Goal: Information Seeking & Learning: Learn about a topic

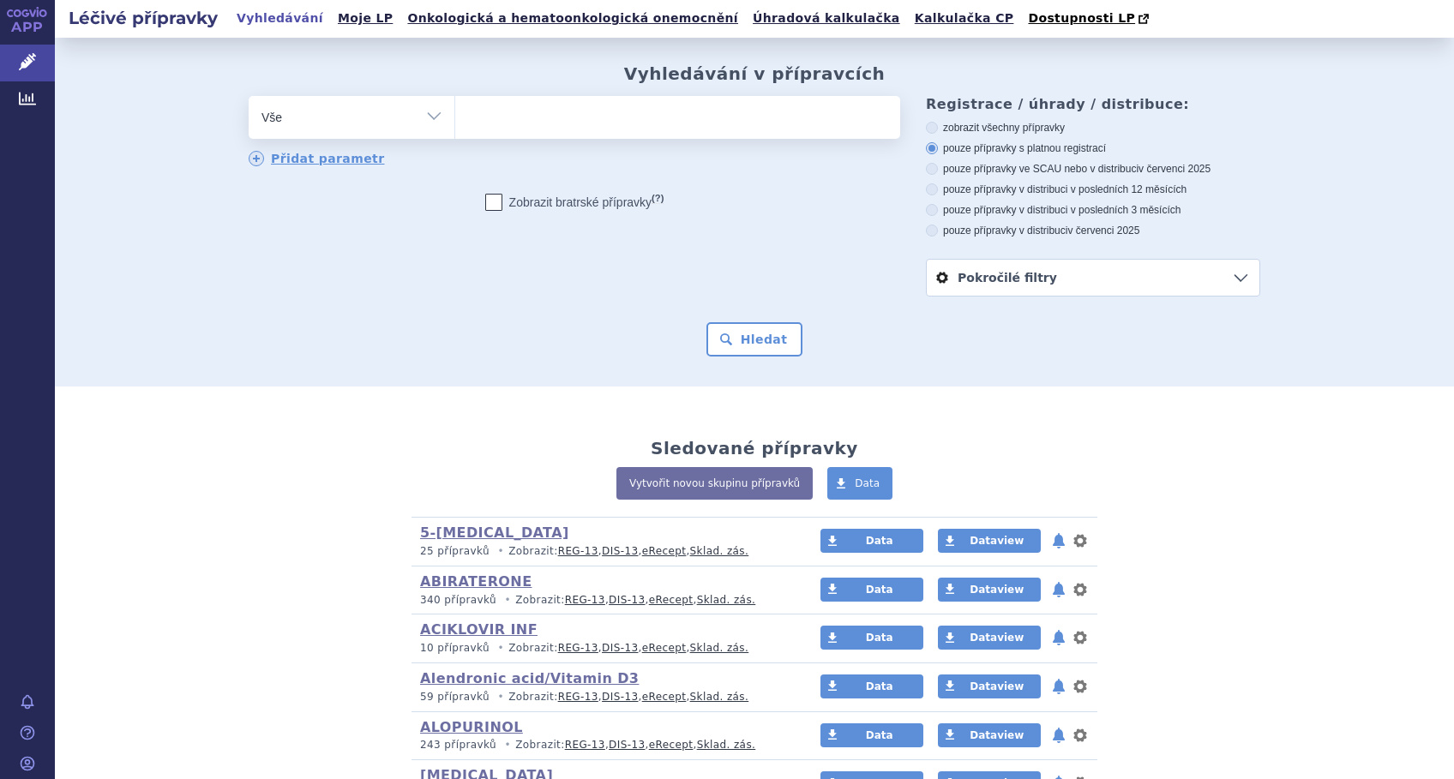
click at [517, 116] on ul at bounding box center [677, 114] width 445 height 36
click at [455, 116] on select at bounding box center [454, 116] width 1 height 43
type input "pos"
type input "posa"
select select "posa"
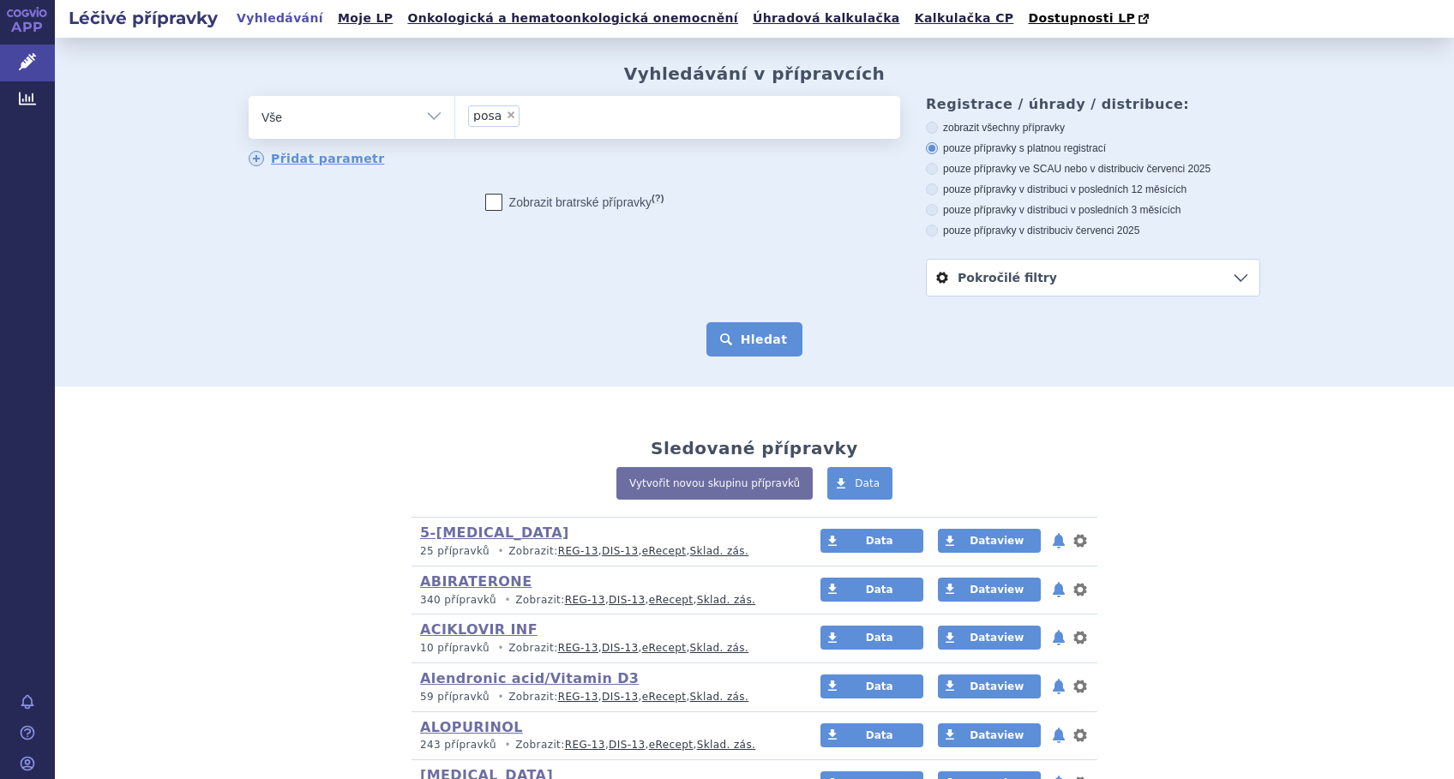
click at [748, 340] on button "Hledat" at bounding box center [754, 339] width 97 height 34
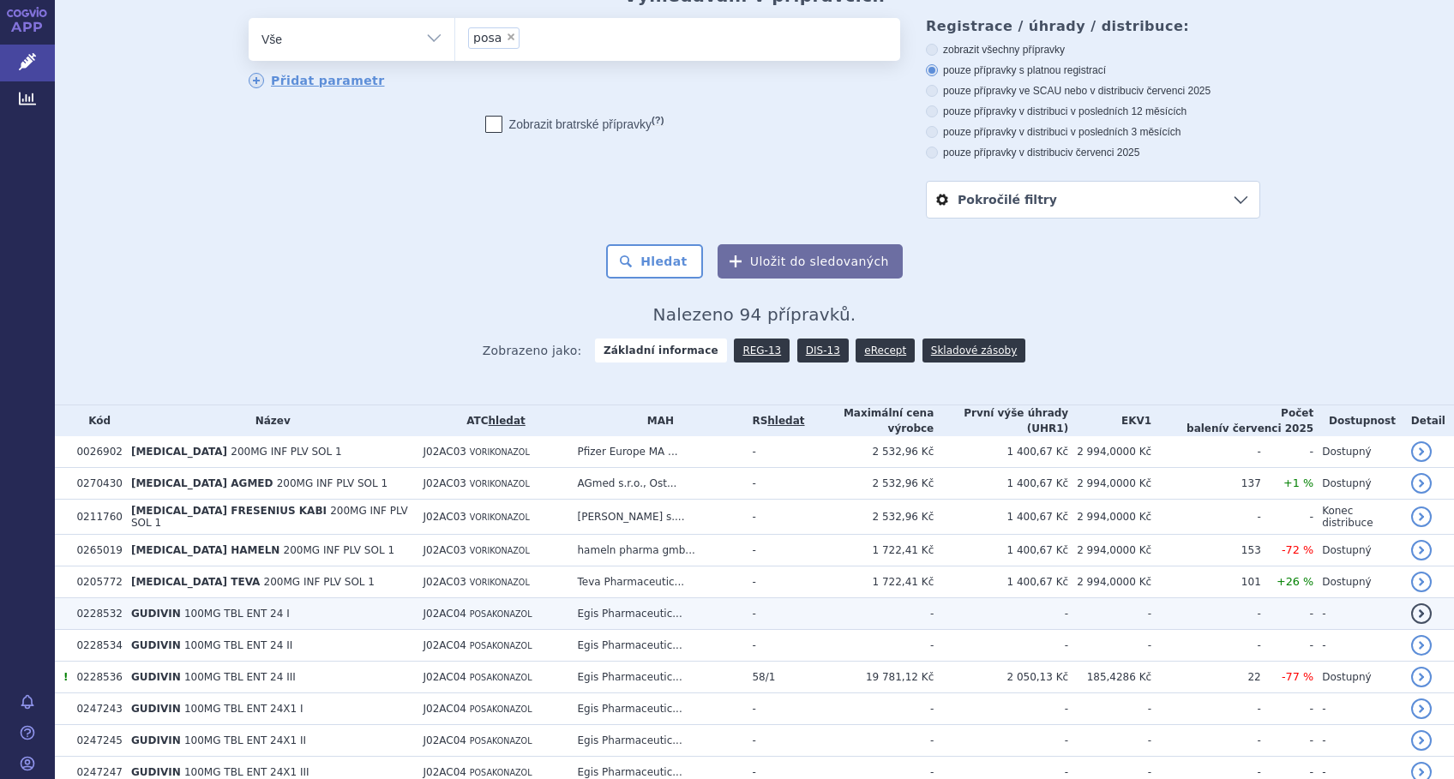
scroll to position [228, 0]
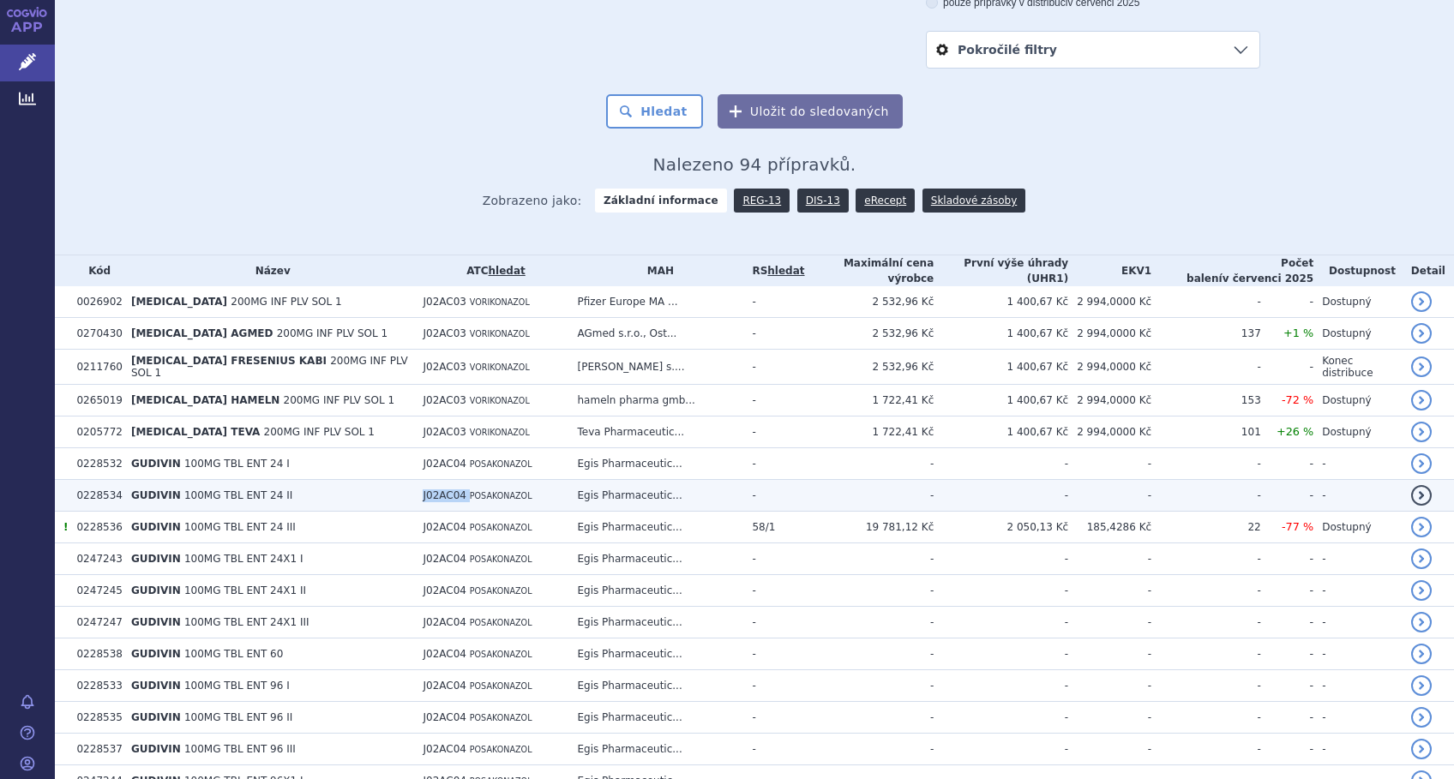
drag, startPoint x: 468, startPoint y: 489, endPoint x: 423, endPoint y: 493, distance: 44.7
click at [423, 493] on td "J02AC04 POSAKONAZOL" at bounding box center [491, 496] width 154 height 32
copy td "J02AC04"
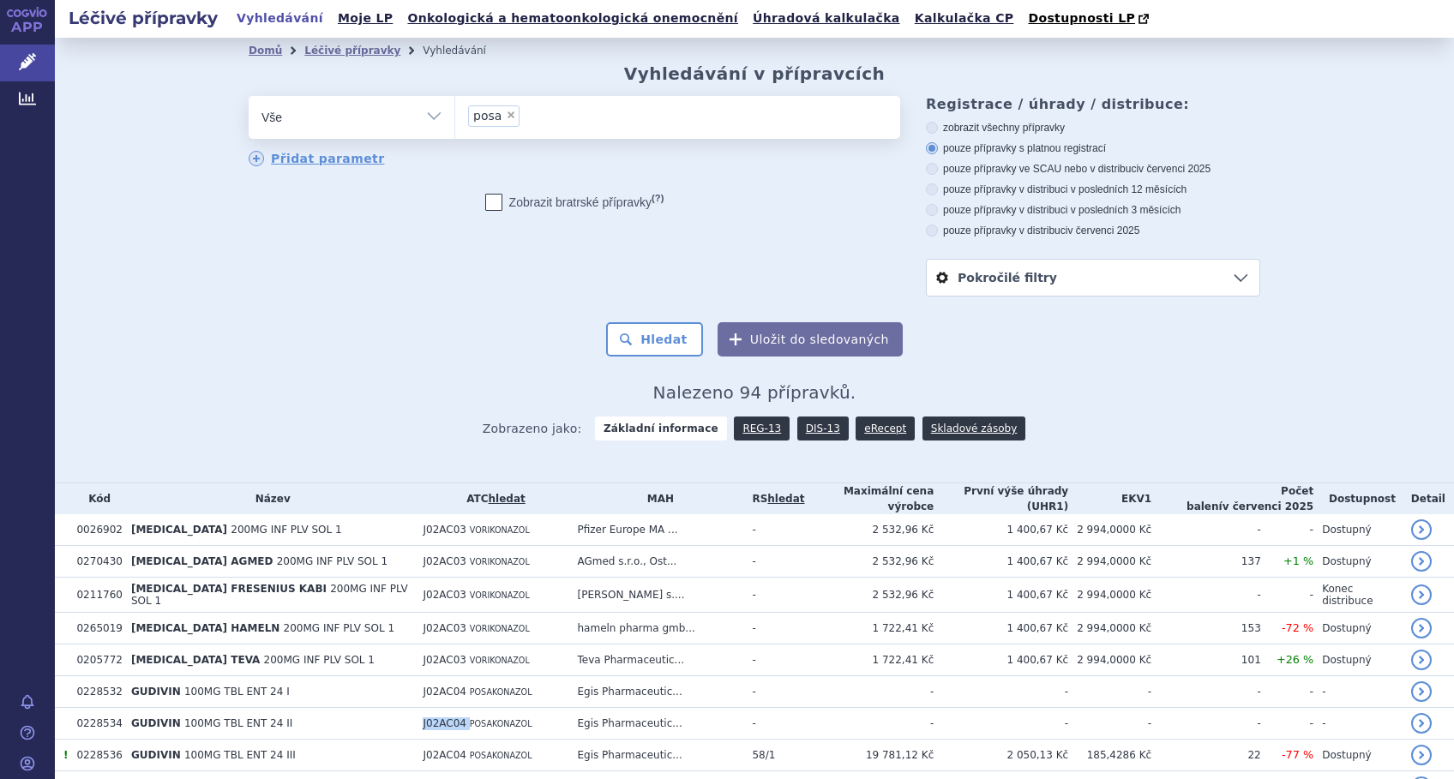
click at [420, 117] on select "Vše Přípravek/SUKL kód MAH VPOIS ATC/Aktivní látka Léková forma Síla" at bounding box center [352, 115] width 206 height 39
select select "filter-atc-group"
click at [249, 97] on select "Vše Přípravek/SUKL kód MAH VPOIS ATC/Aktivní látka Léková forma Síla" at bounding box center [352, 115] width 206 height 39
click at [471, 120] on ul at bounding box center [677, 114] width 445 height 36
click at [455, 120] on select at bounding box center [454, 116] width 1 height 43
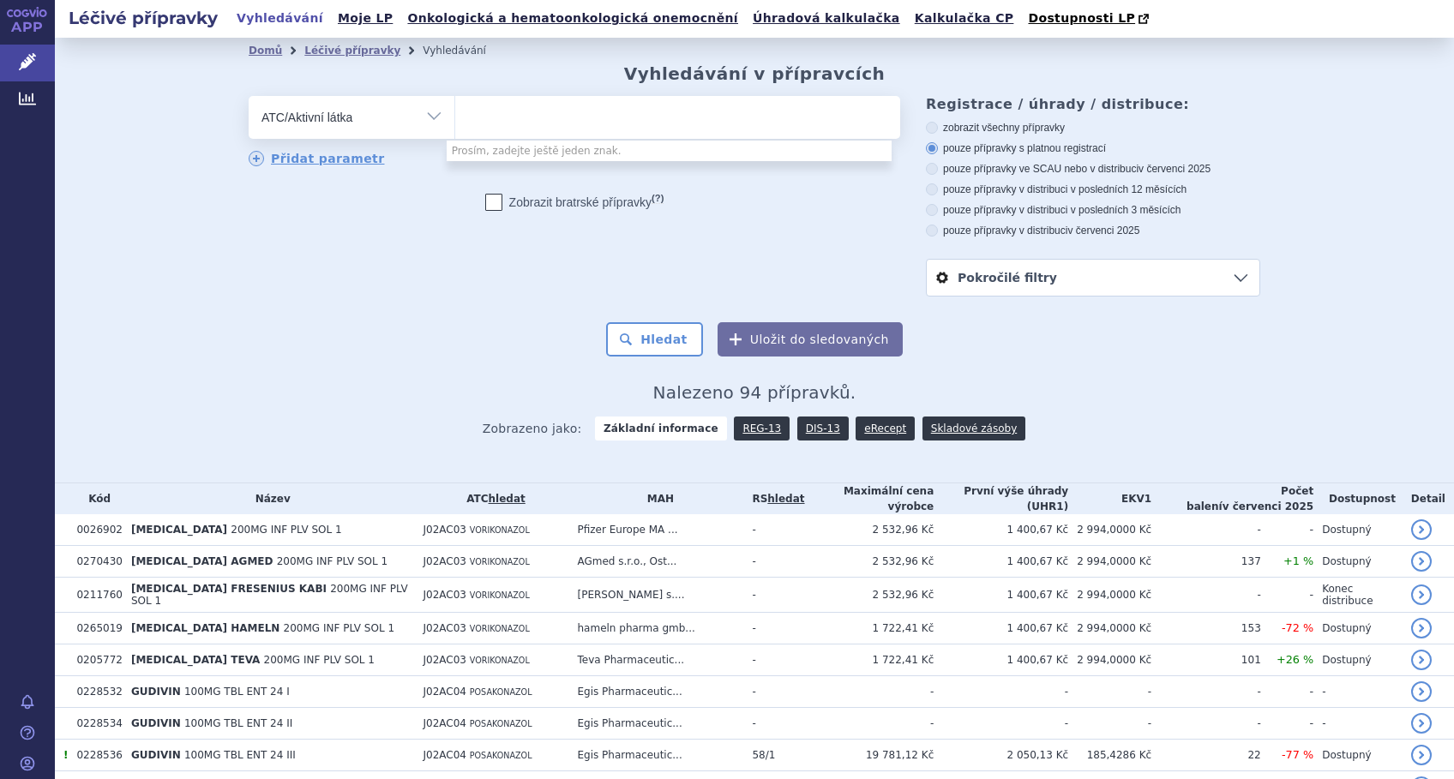
paste input "J02AC04"
type input "J02AC04"
select select "J02AC04"
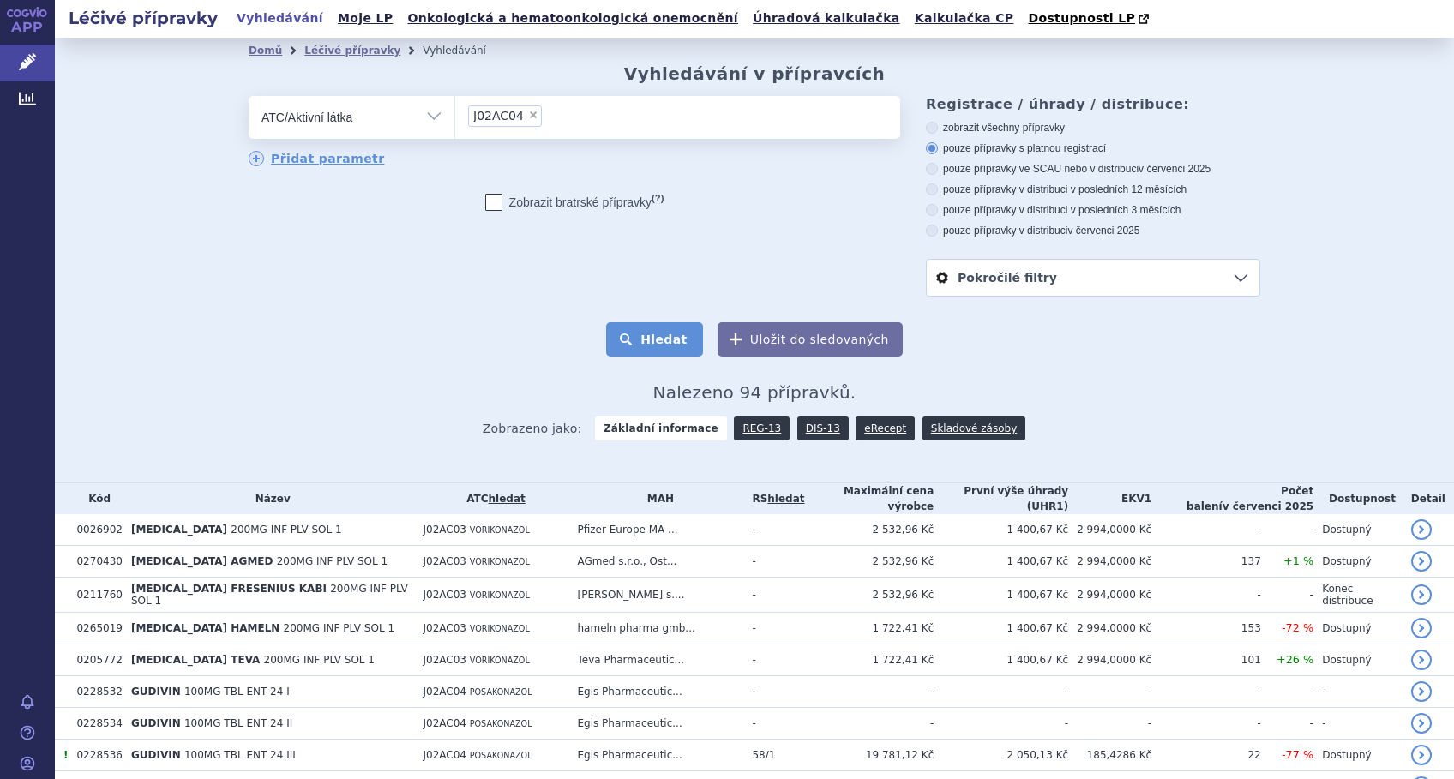
click at [659, 346] on button "Hledat" at bounding box center [654, 339] width 97 height 34
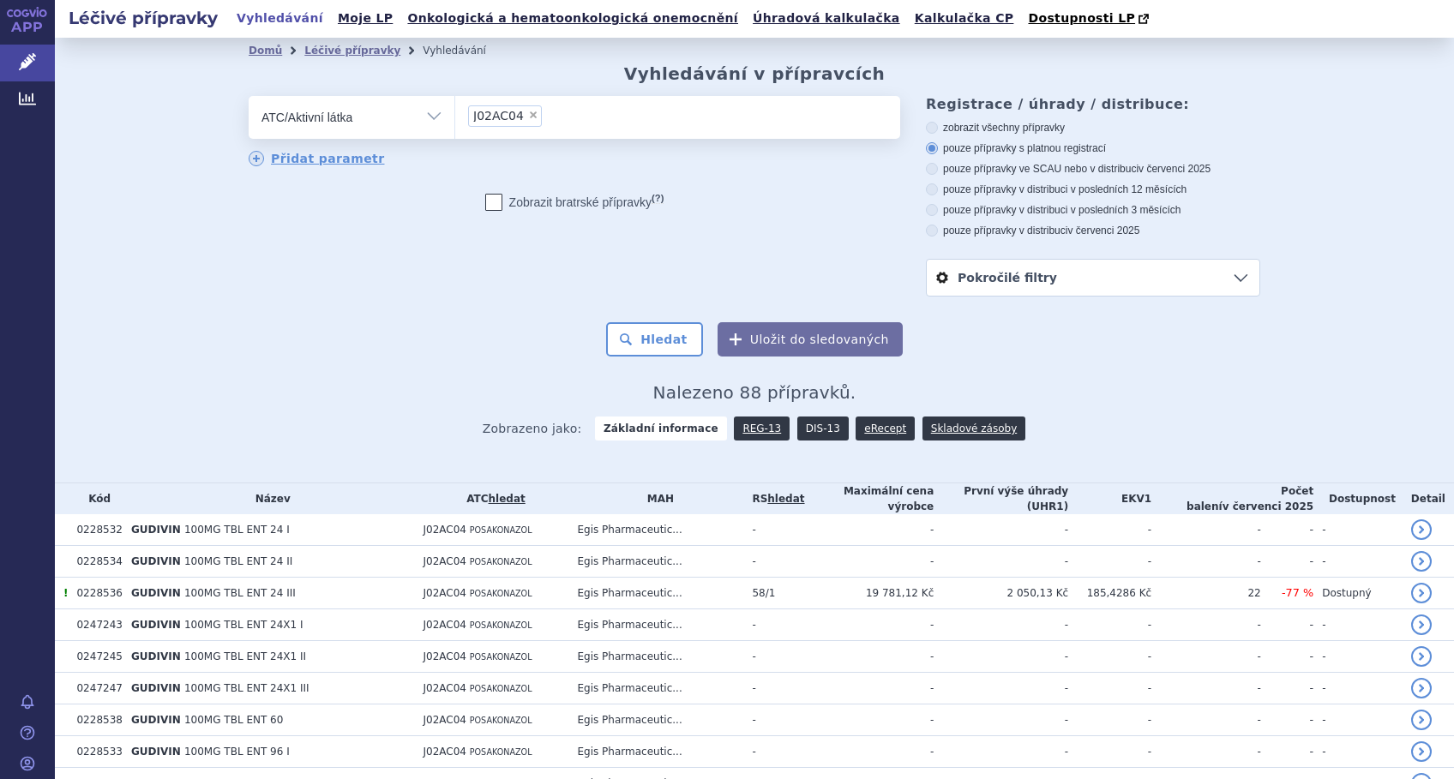
click at [802, 426] on link "DIS-13" at bounding box center [822, 429] width 51 height 24
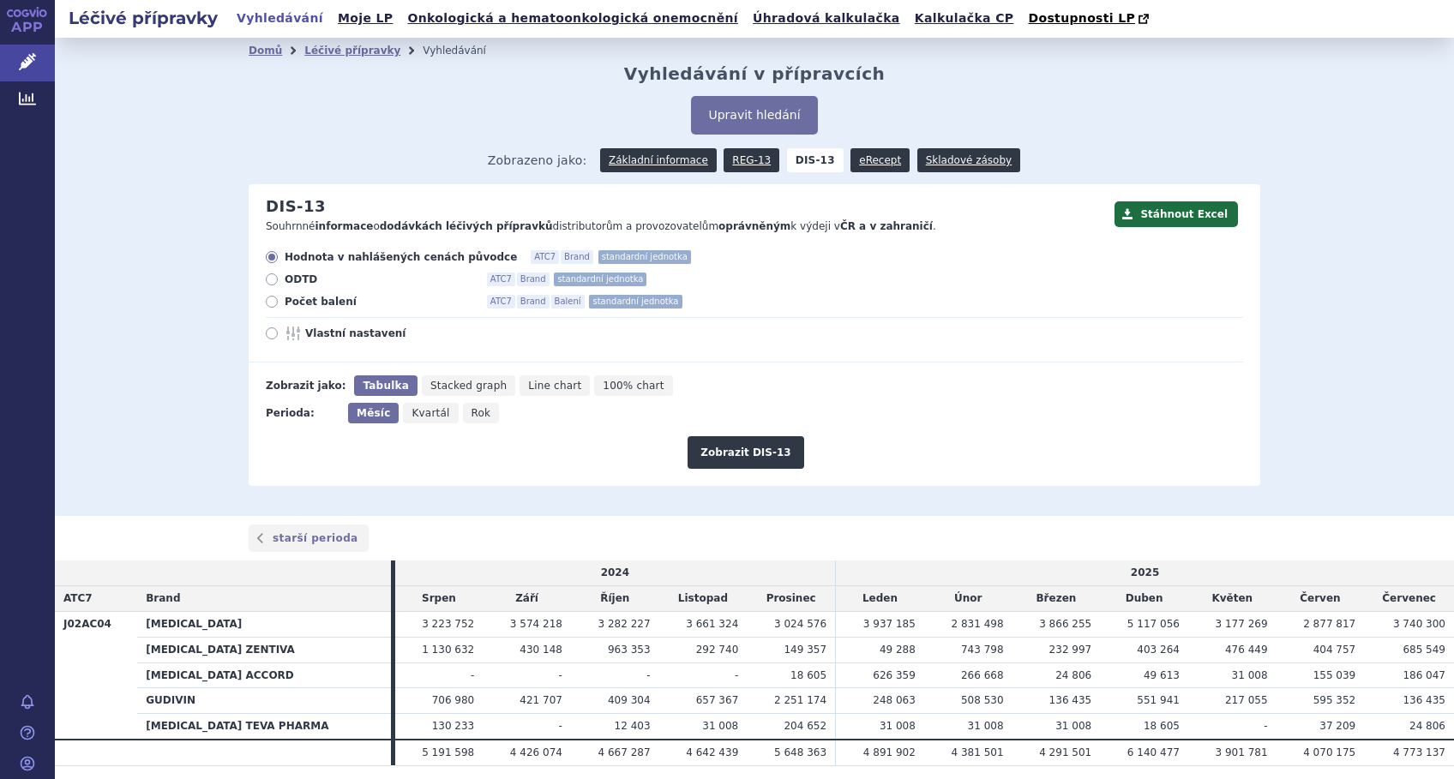
click at [266, 335] on icon at bounding box center [272, 333] width 12 height 12
click at [267, 335] on input "Vlastní nastavení" at bounding box center [272, 335] width 11 height 11
radio input "true"
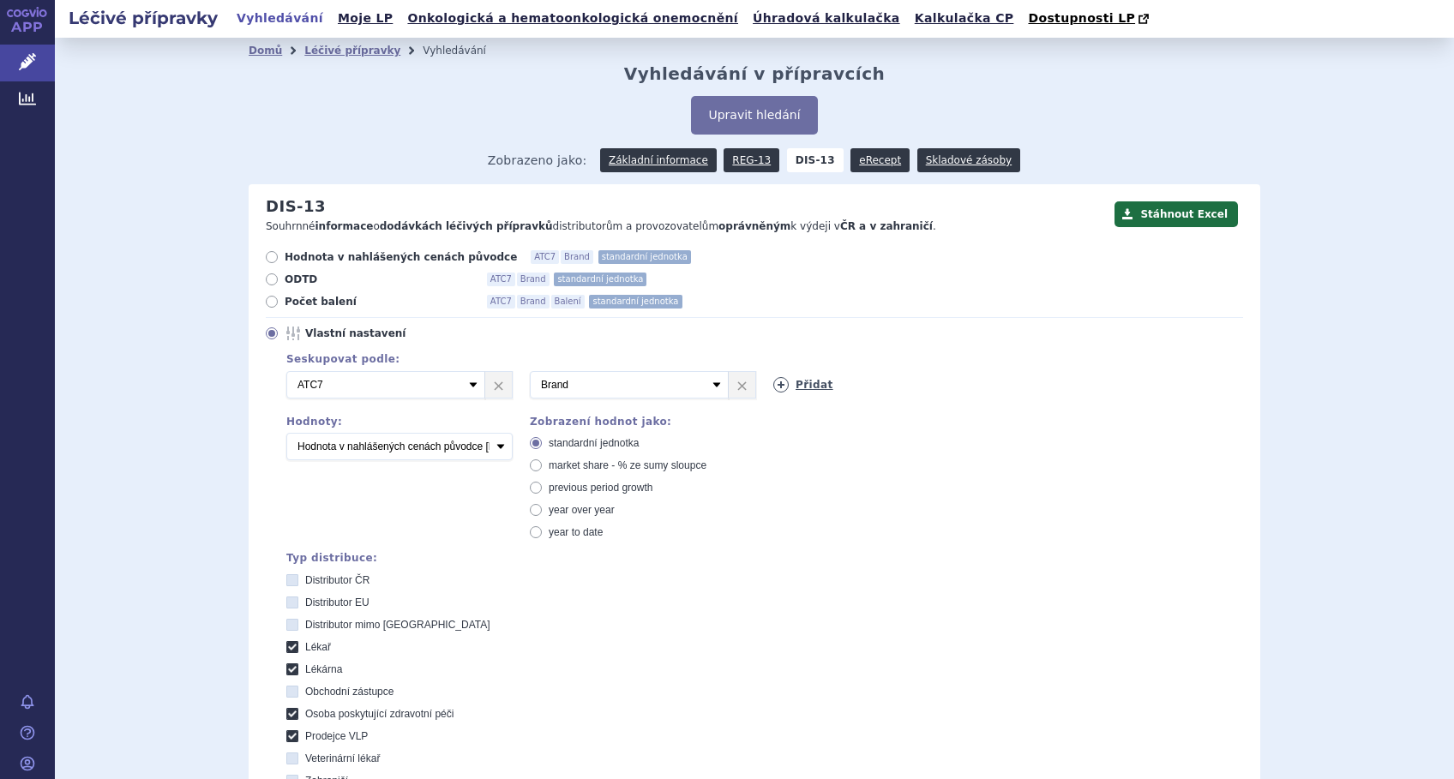
click at [777, 388] on icon at bounding box center [780, 384] width 15 height 15
click at [948, 384] on select "Vyberte groupování ATC3 ATC5 ATC7 Brand Balení SÚKL kód MAH VPOIS Referenční sk…" at bounding box center [872, 384] width 199 height 27
select select "package"
click at [773, 372] on select "Vyberte groupování ATC3 ATC5 ATC7 Brand Balení SÚKL kód MAH VPOIS Referenční sk…" at bounding box center [872, 384] width 199 height 27
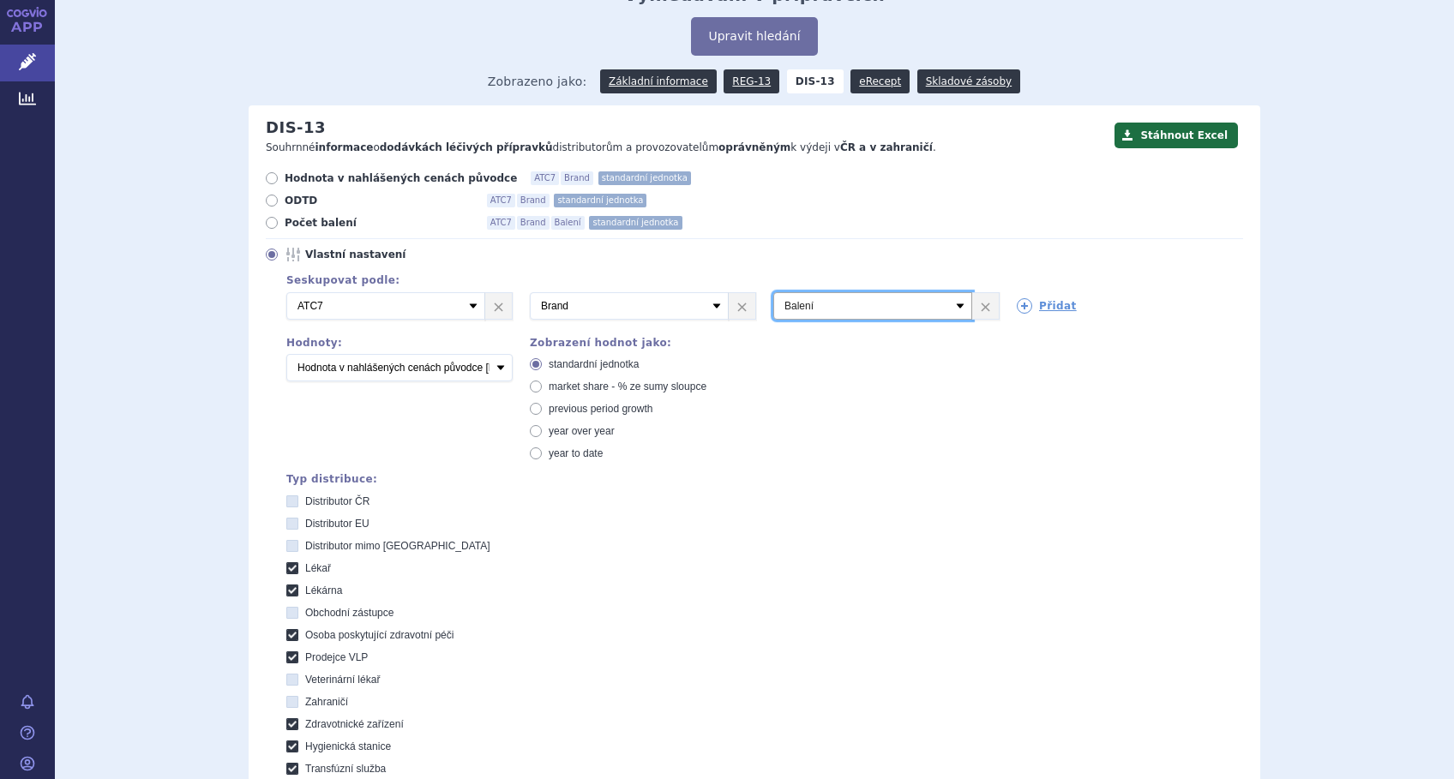
scroll to position [114, 0]
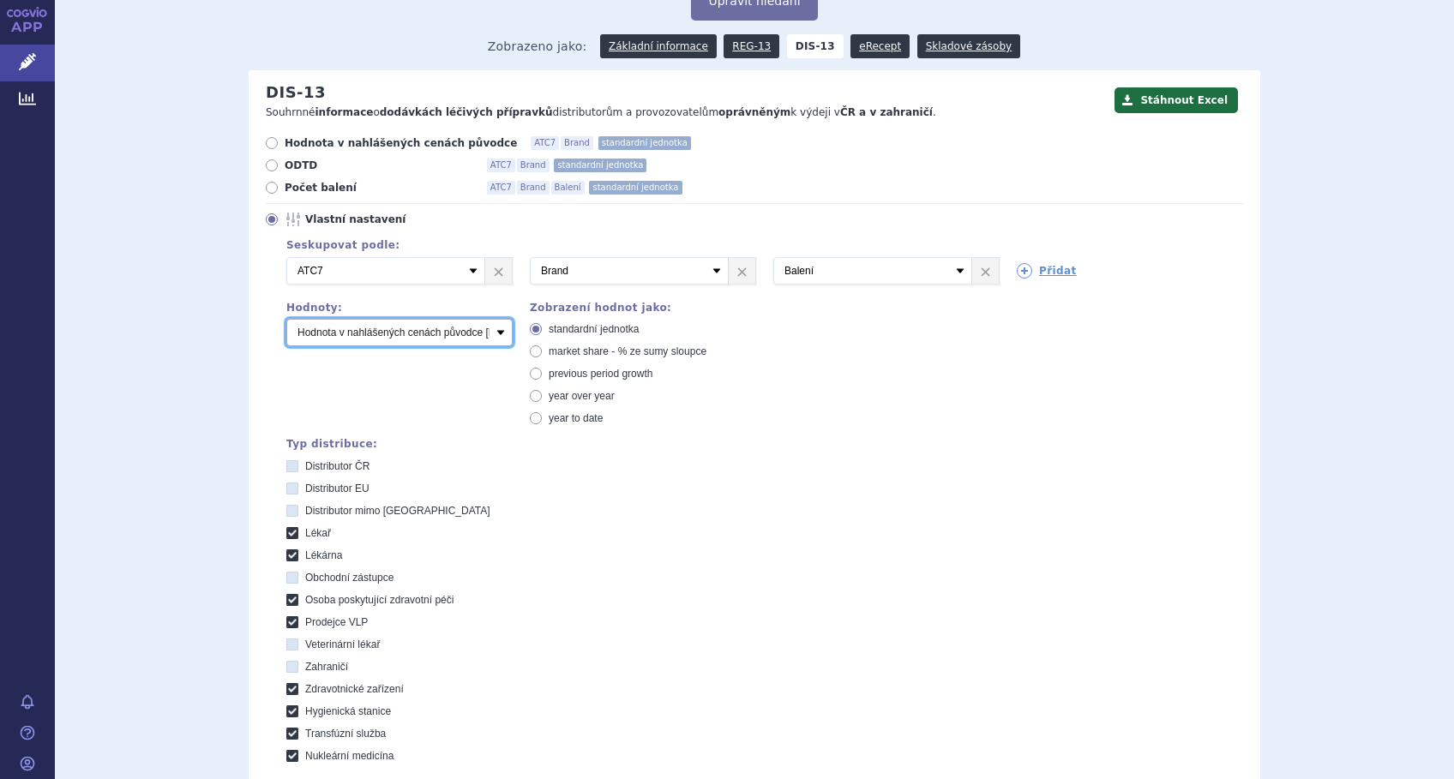
click at [496, 332] on select "Počet balení Hodnota v nahlášených cenách původce [DIS-13] Hodnota v maximálníc…" at bounding box center [399, 332] width 226 height 27
select select "packages"
click at [286, 320] on select "Počet balení Hodnota v nahlášených cenách původce [DIS-13] Hodnota v maximálníc…" at bounding box center [399, 332] width 226 height 27
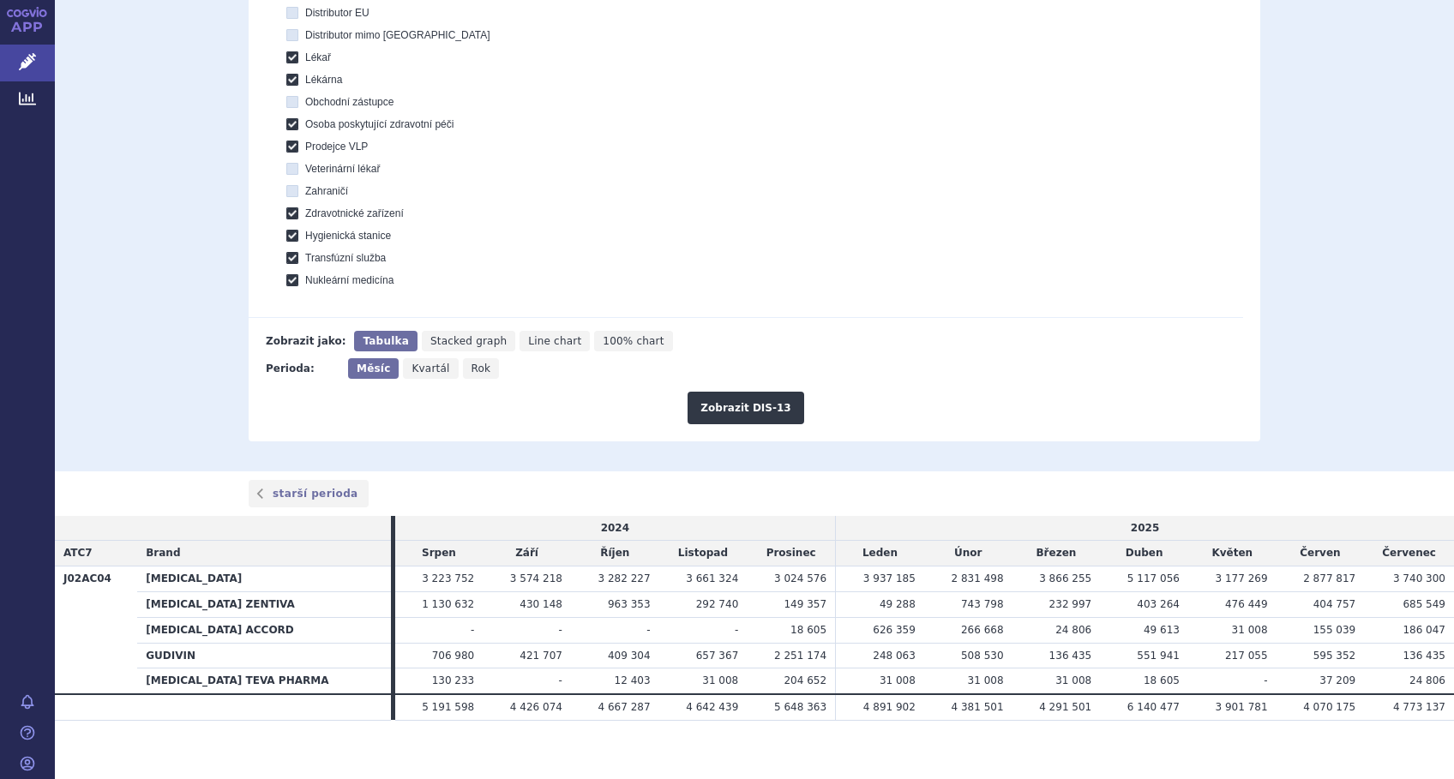
scroll to position [600, 0]
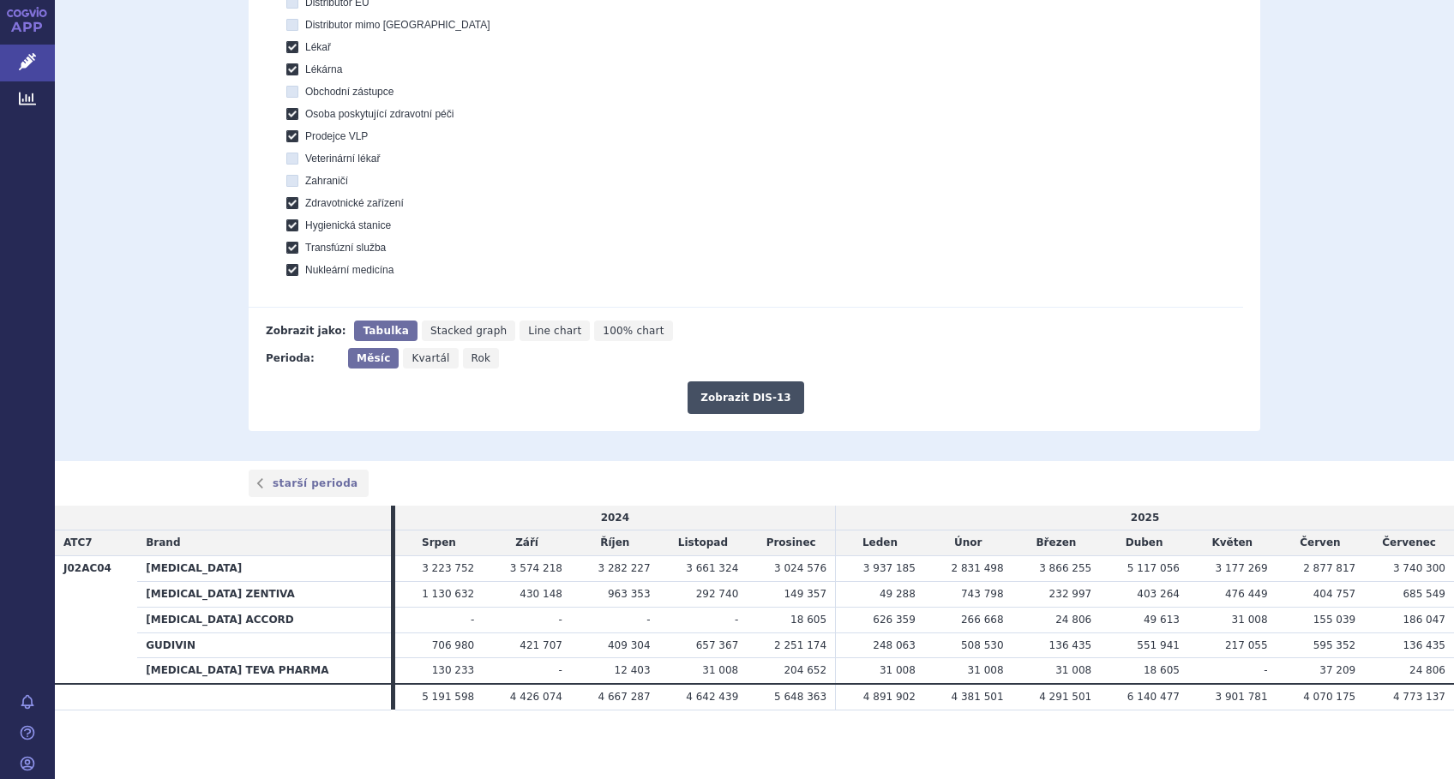
click at [726, 395] on button "Zobrazit DIS-13" at bounding box center [745, 397] width 116 height 33
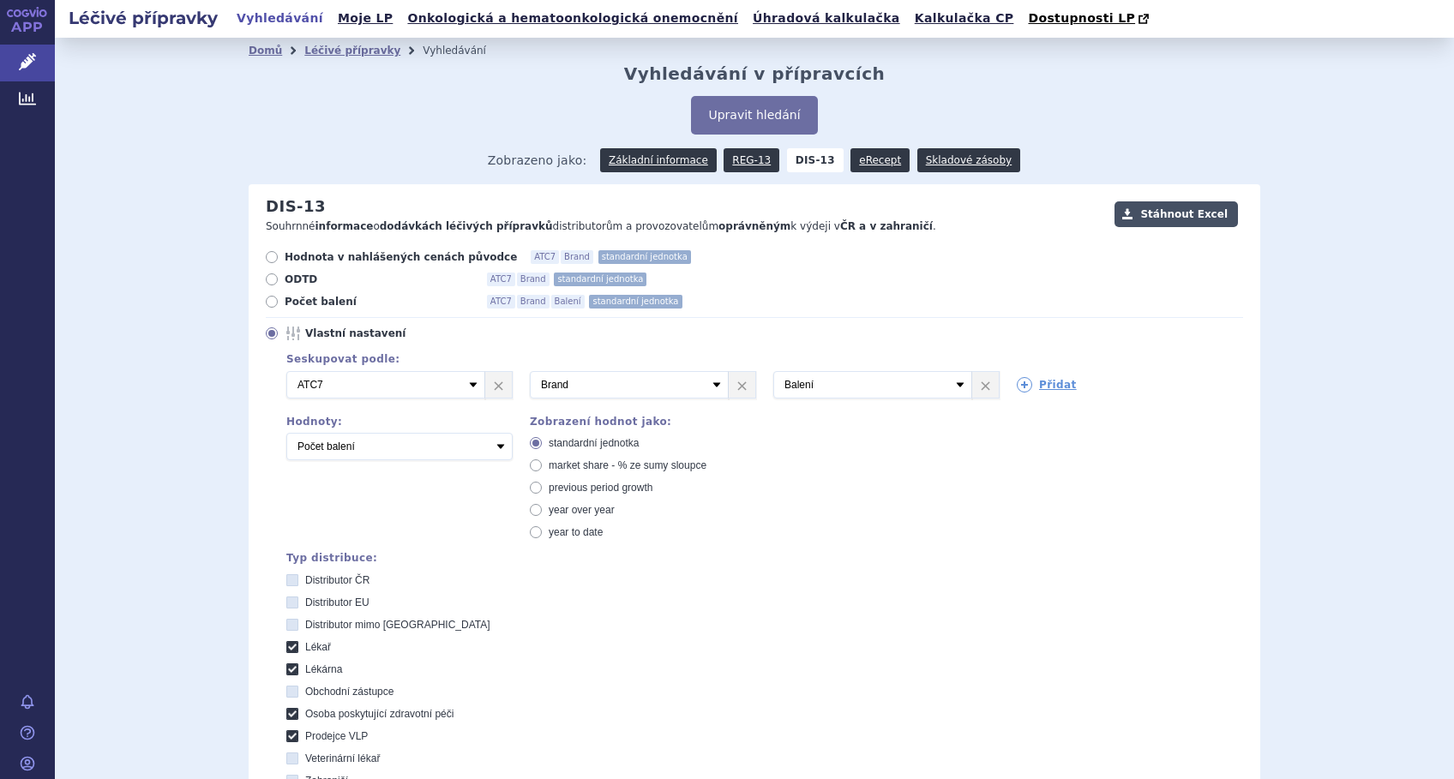
click at [1191, 214] on button "Stáhnout Excel" at bounding box center [1175, 214] width 123 height 26
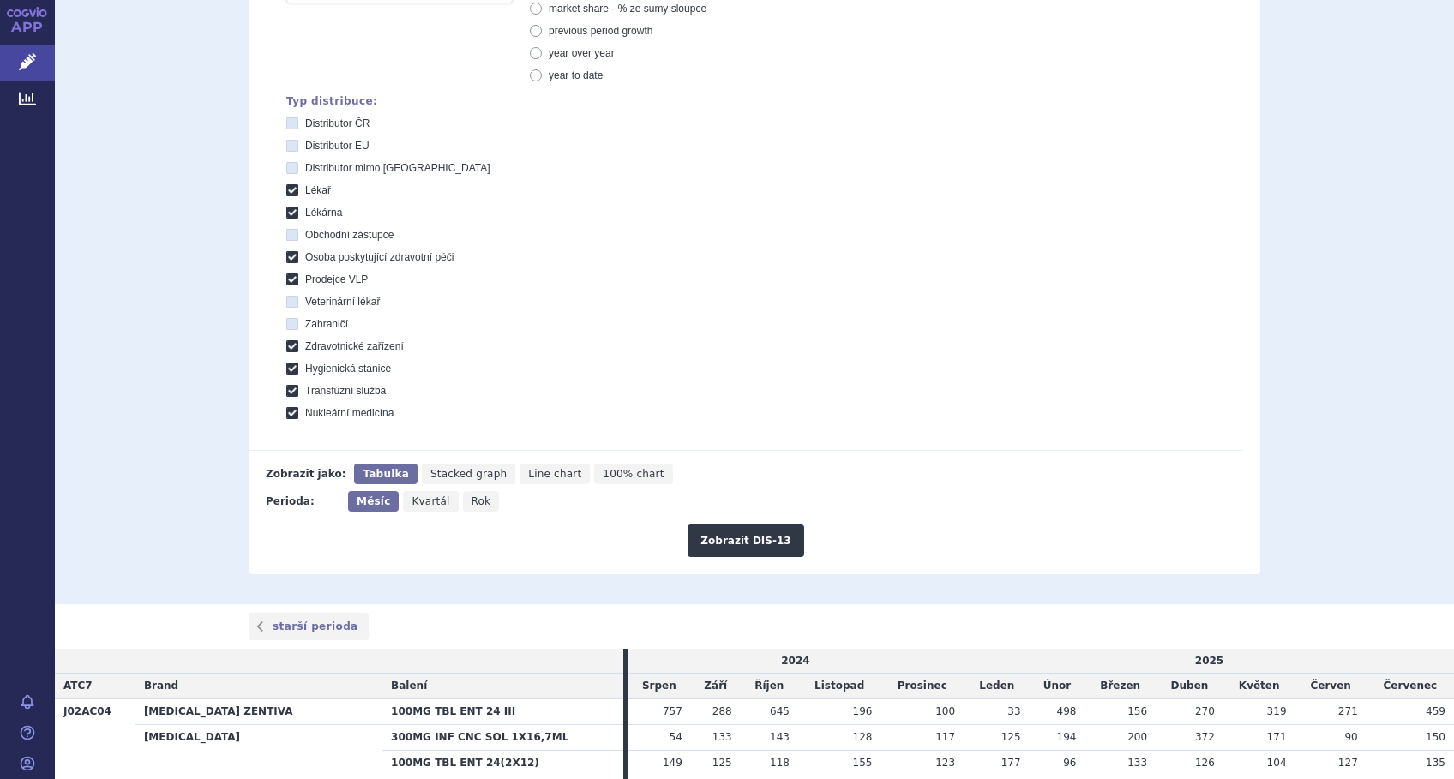
scroll to position [571, 0]
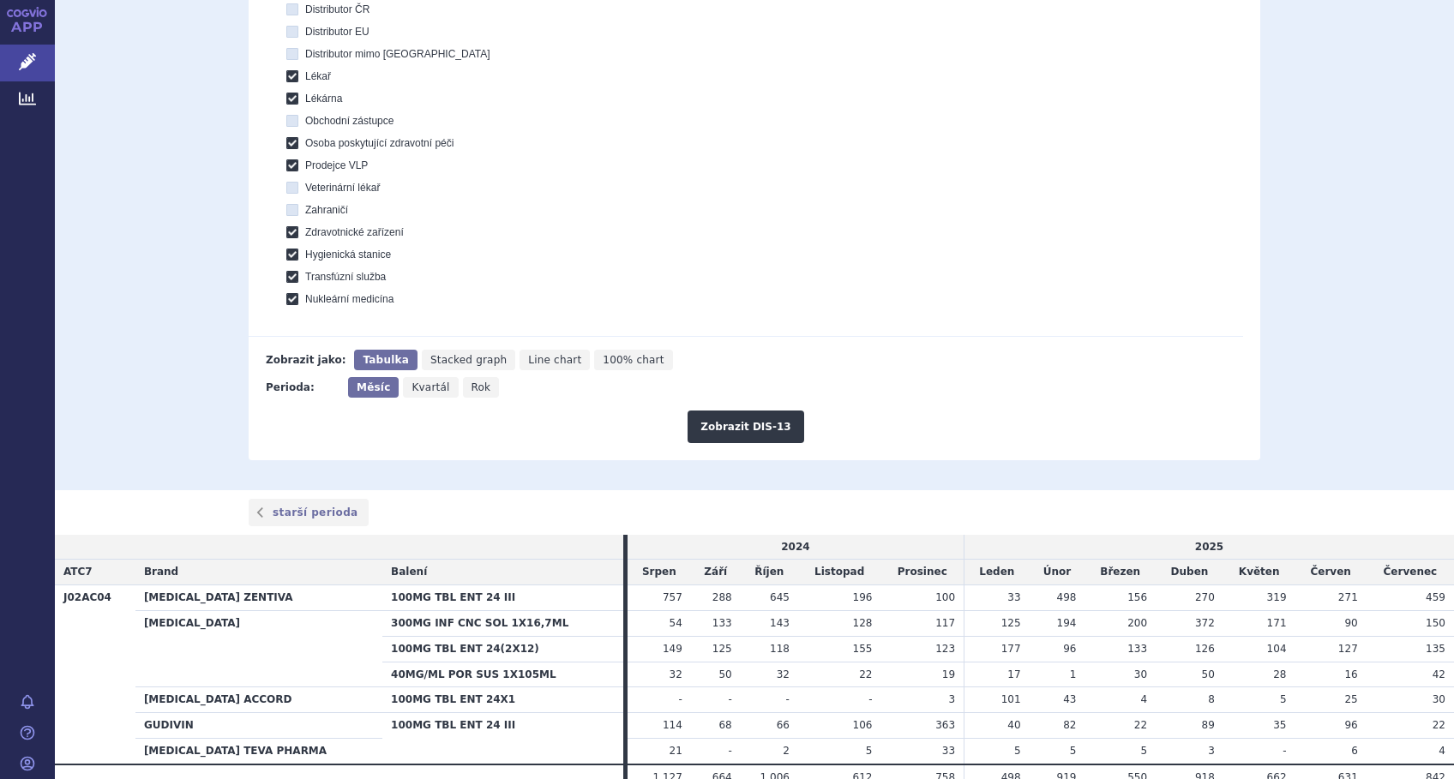
click at [159, 626] on th "[MEDICAL_DATA]" at bounding box center [258, 649] width 247 height 76
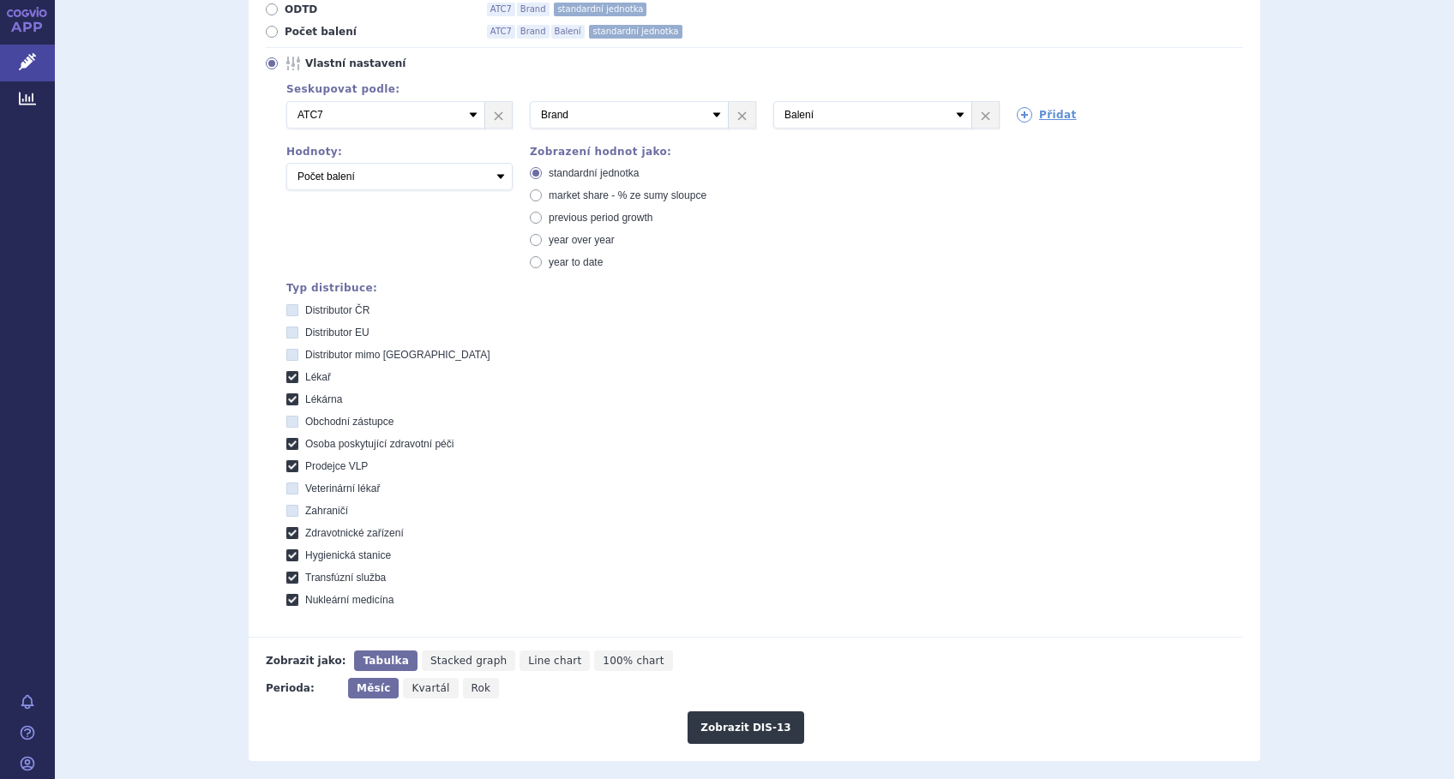
scroll to position [0, 0]
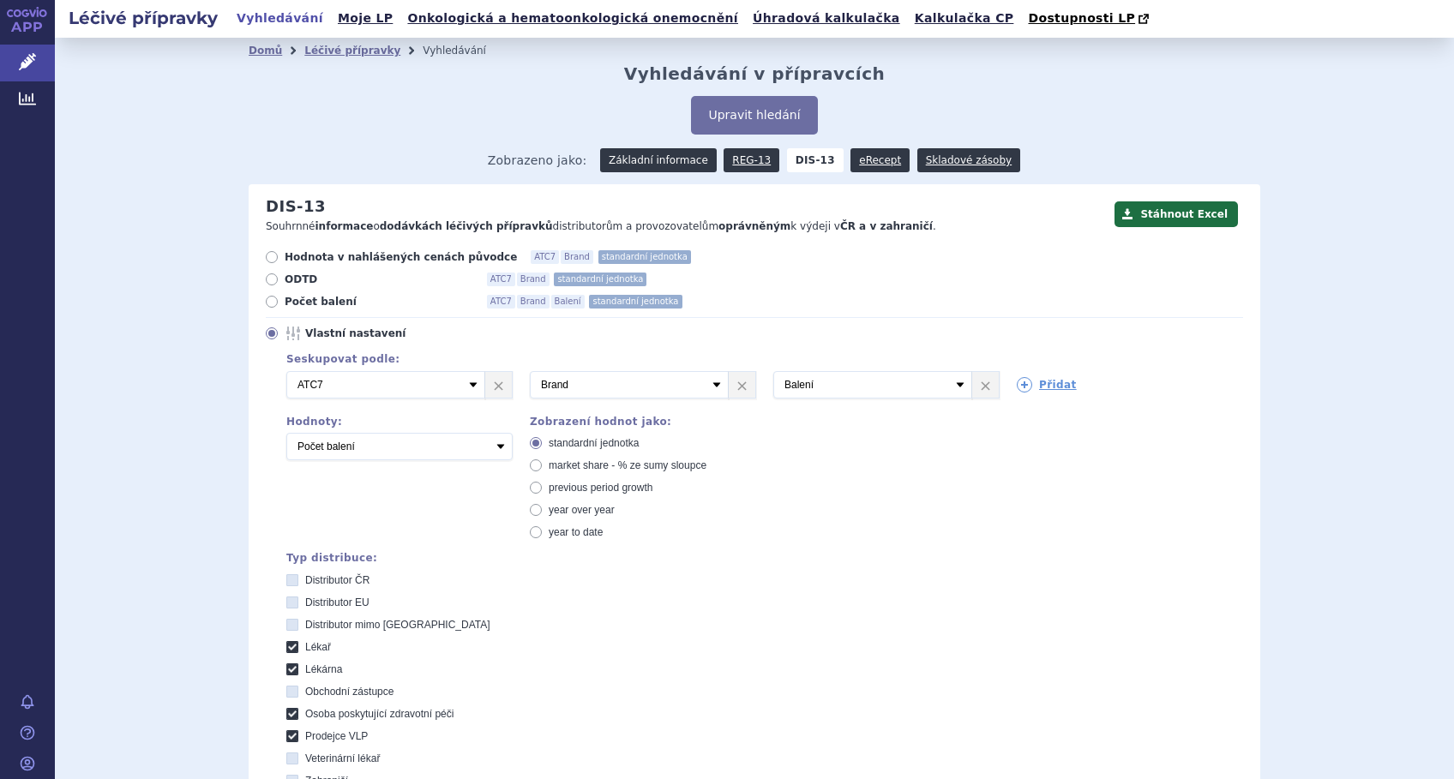
click at [658, 157] on link "Základní informace" at bounding box center [658, 160] width 117 height 24
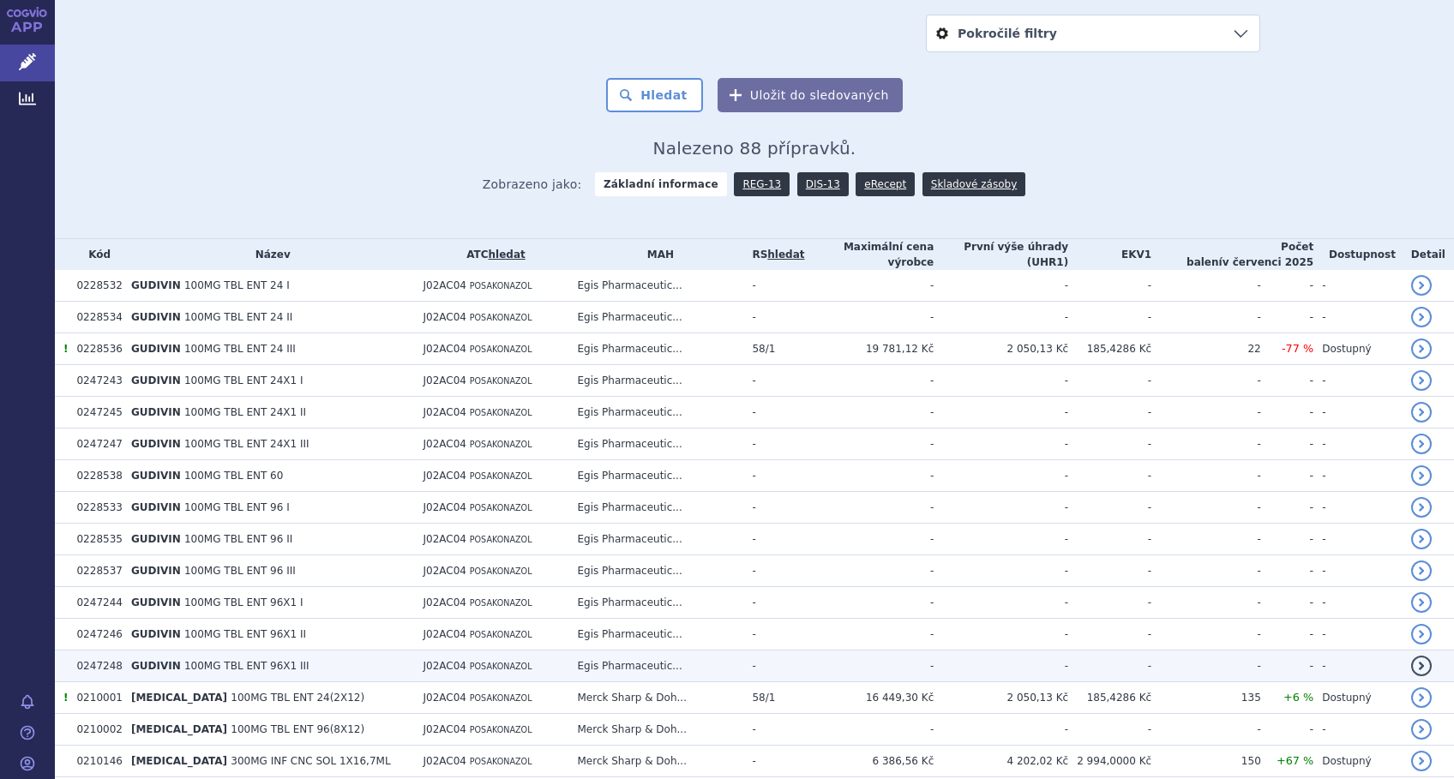
scroll to position [457, 0]
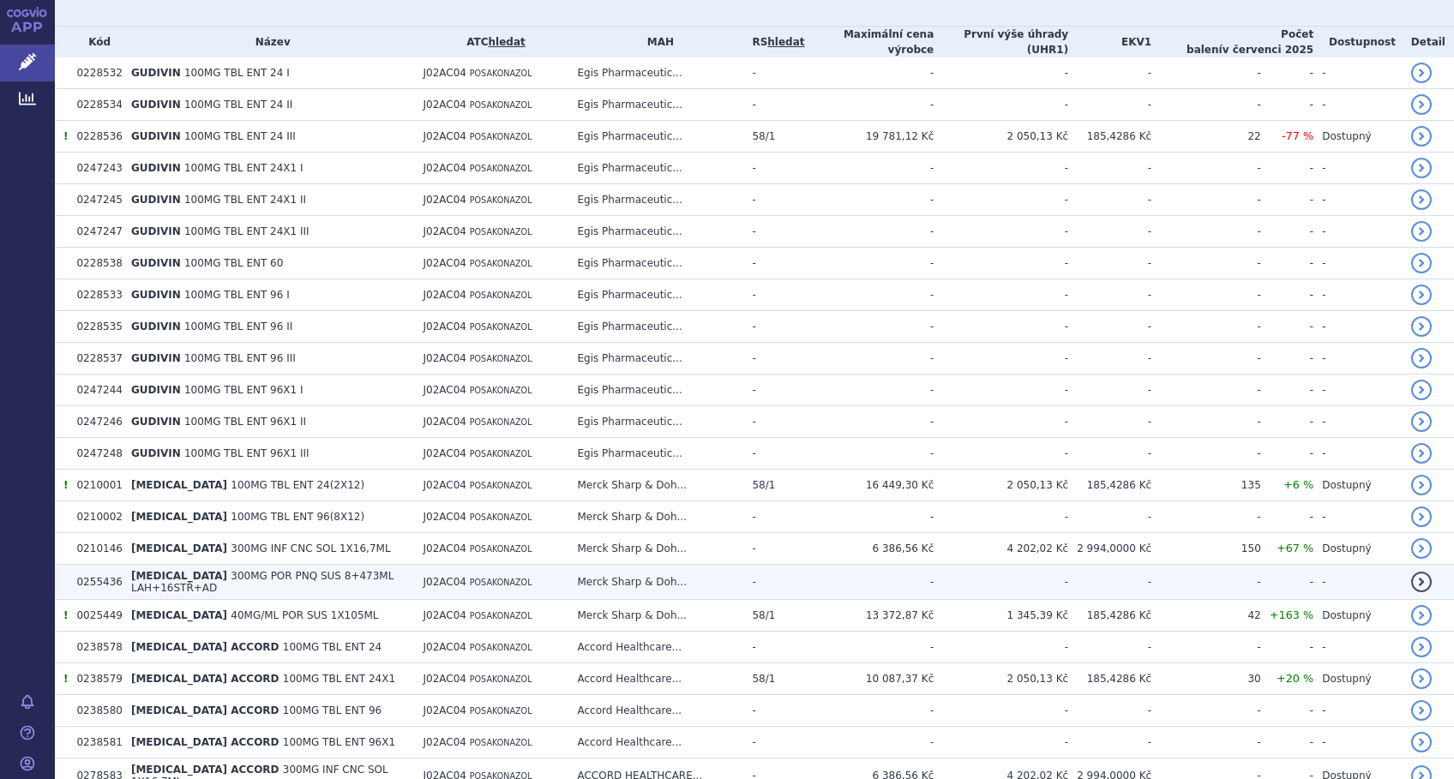
click at [146, 573] on span "[MEDICAL_DATA]" at bounding box center [179, 576] width 96 height 12
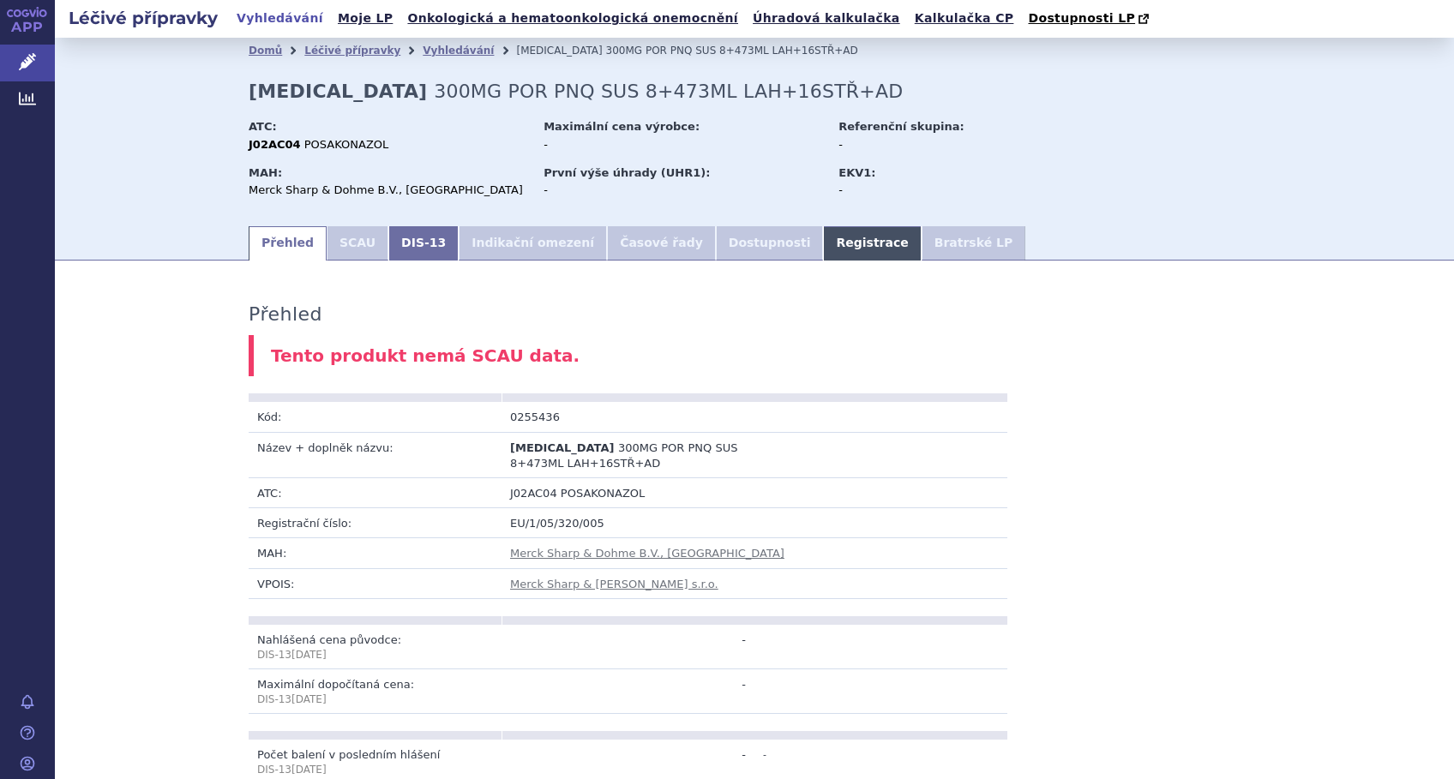
click at [823, 240] on link "Registrace" at bounding box center [872, 243] width 98 height 34
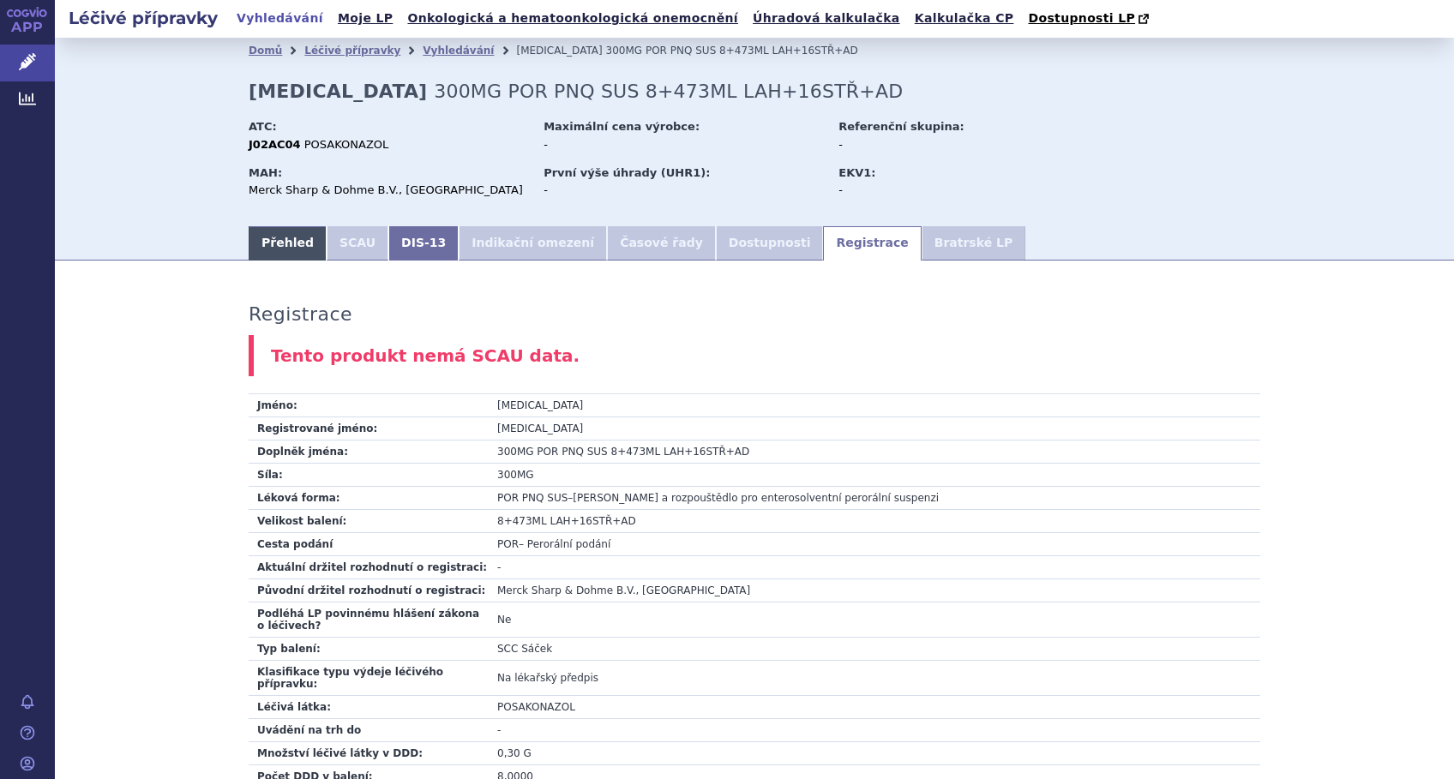
click at [278, 247] on link "Přehled" at bounding box center [288, 243] width 78 height 34
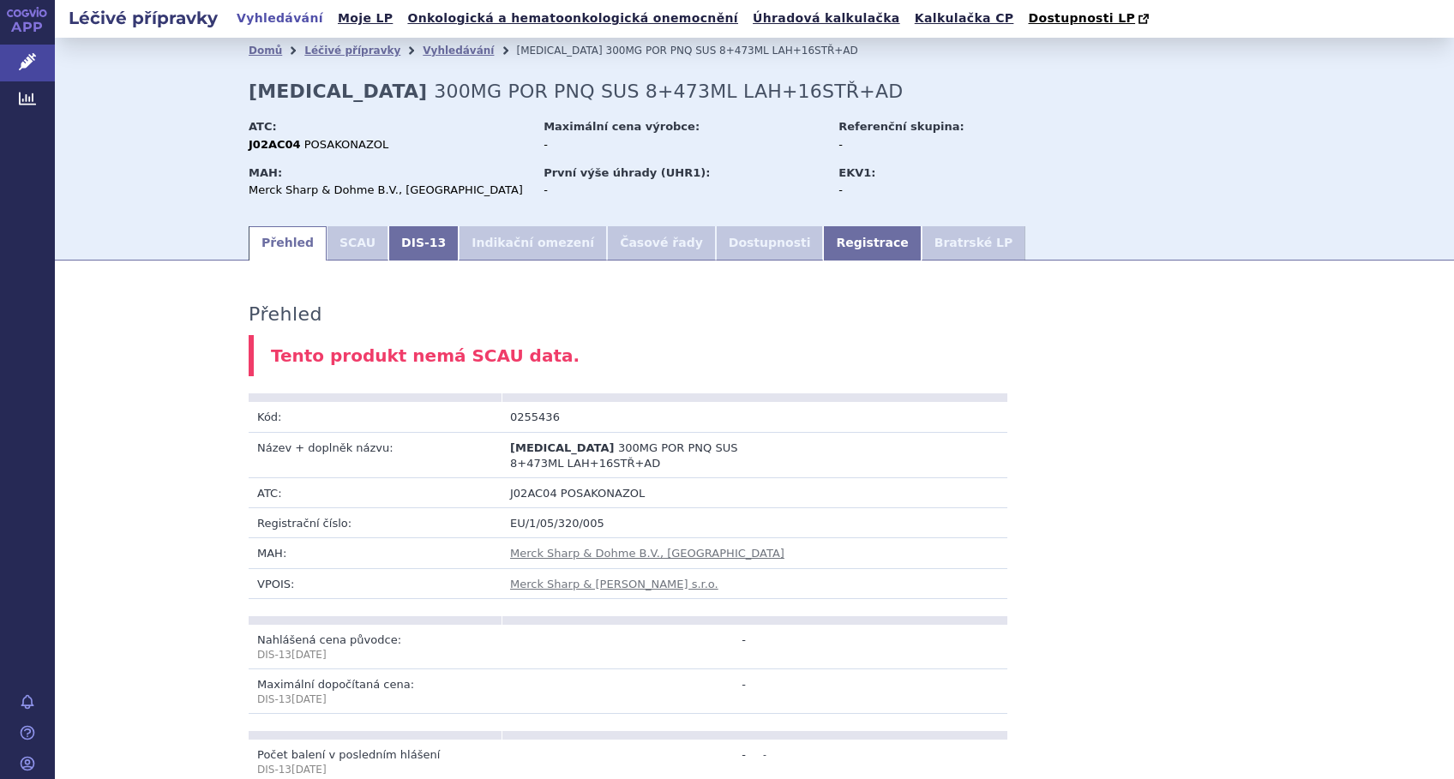
click at [22, 13] on icon at bounding box center [27, 12] width 41 height 10
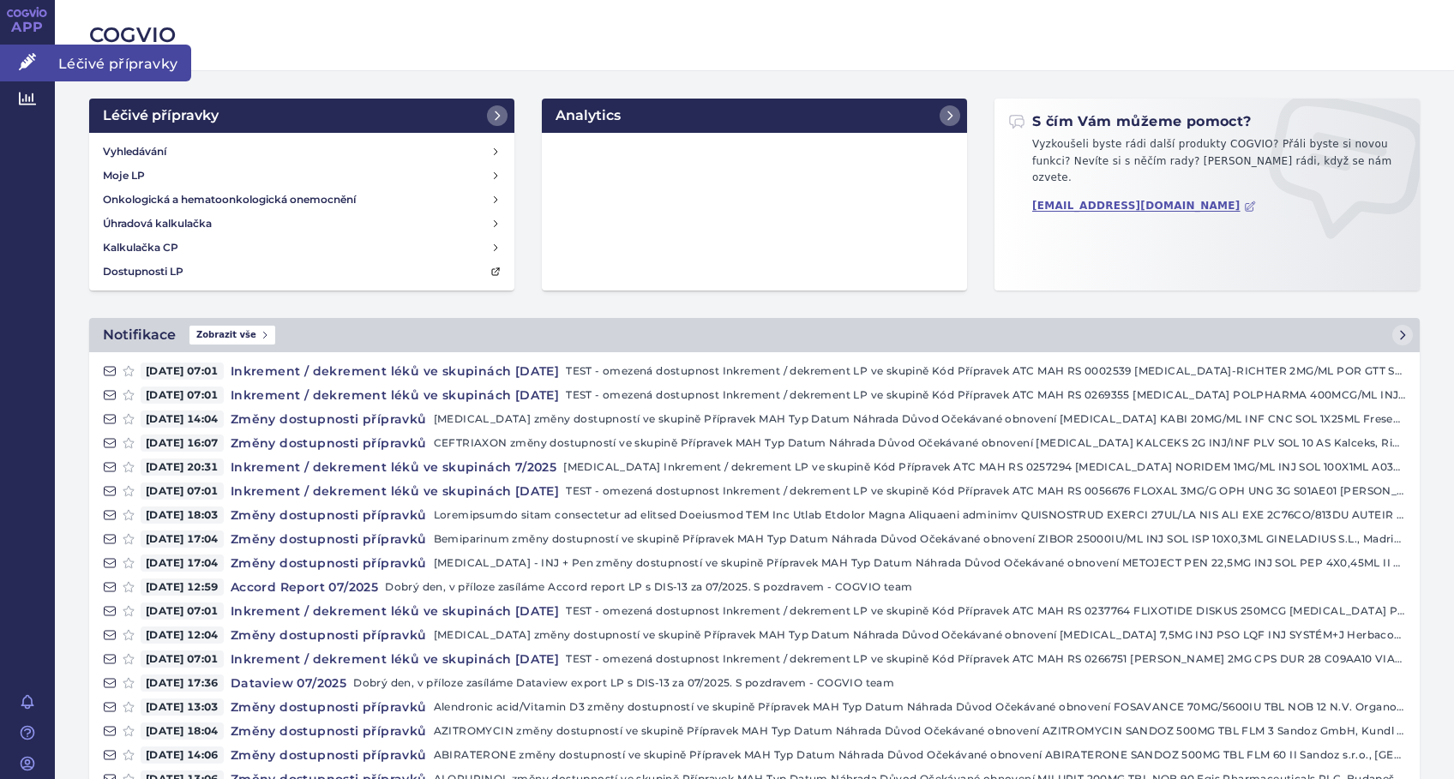
click at [31, 62] on icon at bounding box center [27, 61] width 17 height 17
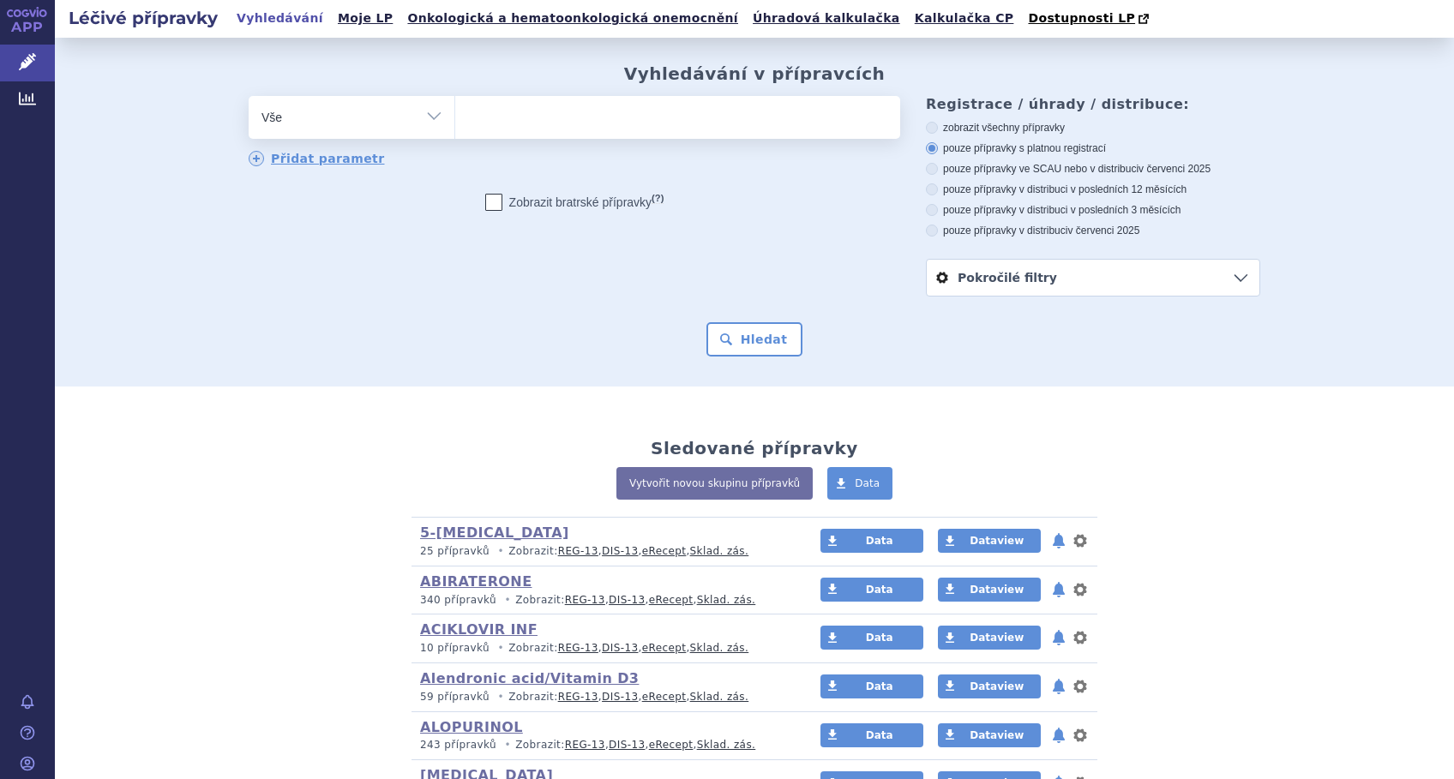
click at [484, 133] on span at bounding box center [677, 117] width 445 height 43
click at [455, 133] on select at bounding box center [454, 116] width 1 height 43
type input "pos"
type input "posa"
type input "posaco"
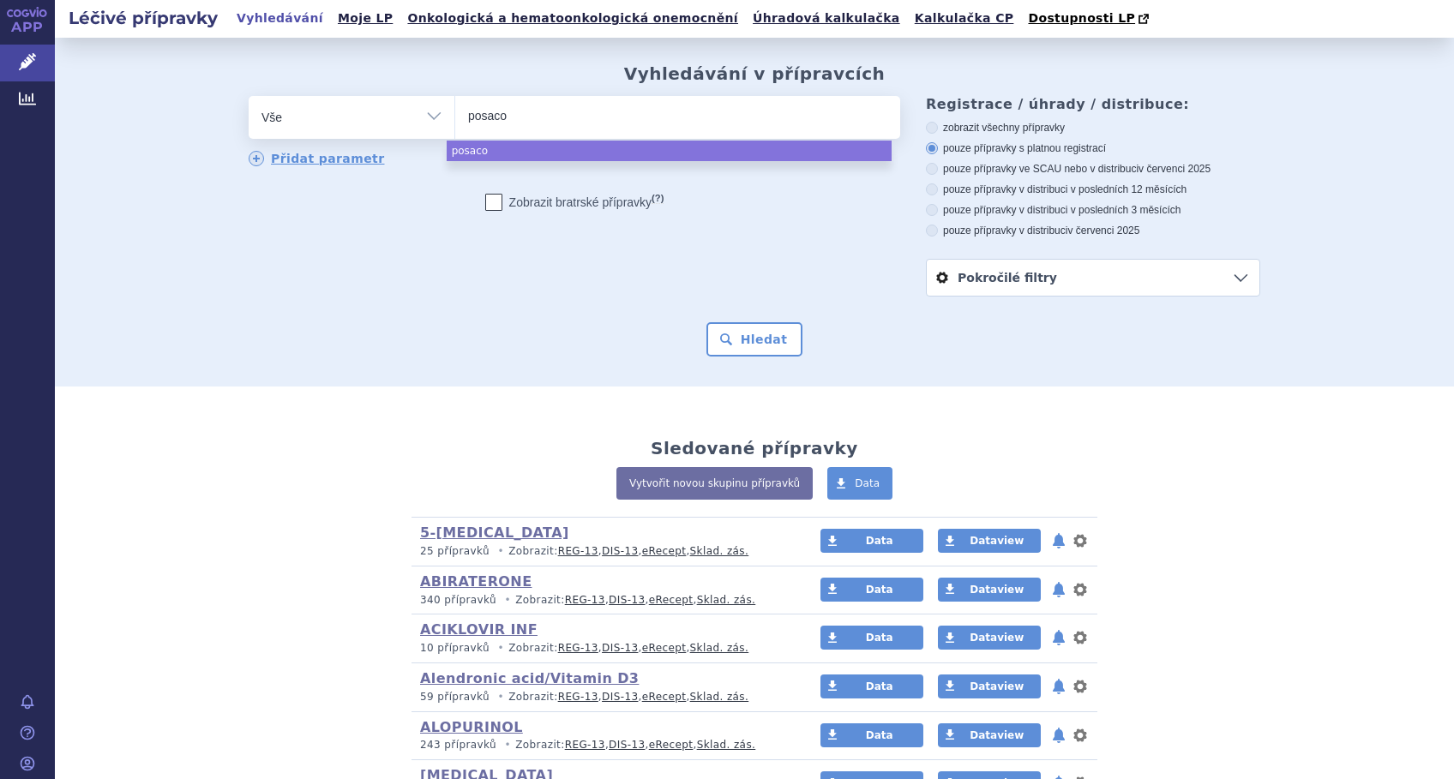
type input "posacov"
type input "posaco"
type input "posac"
type input "posa"
type input "po"
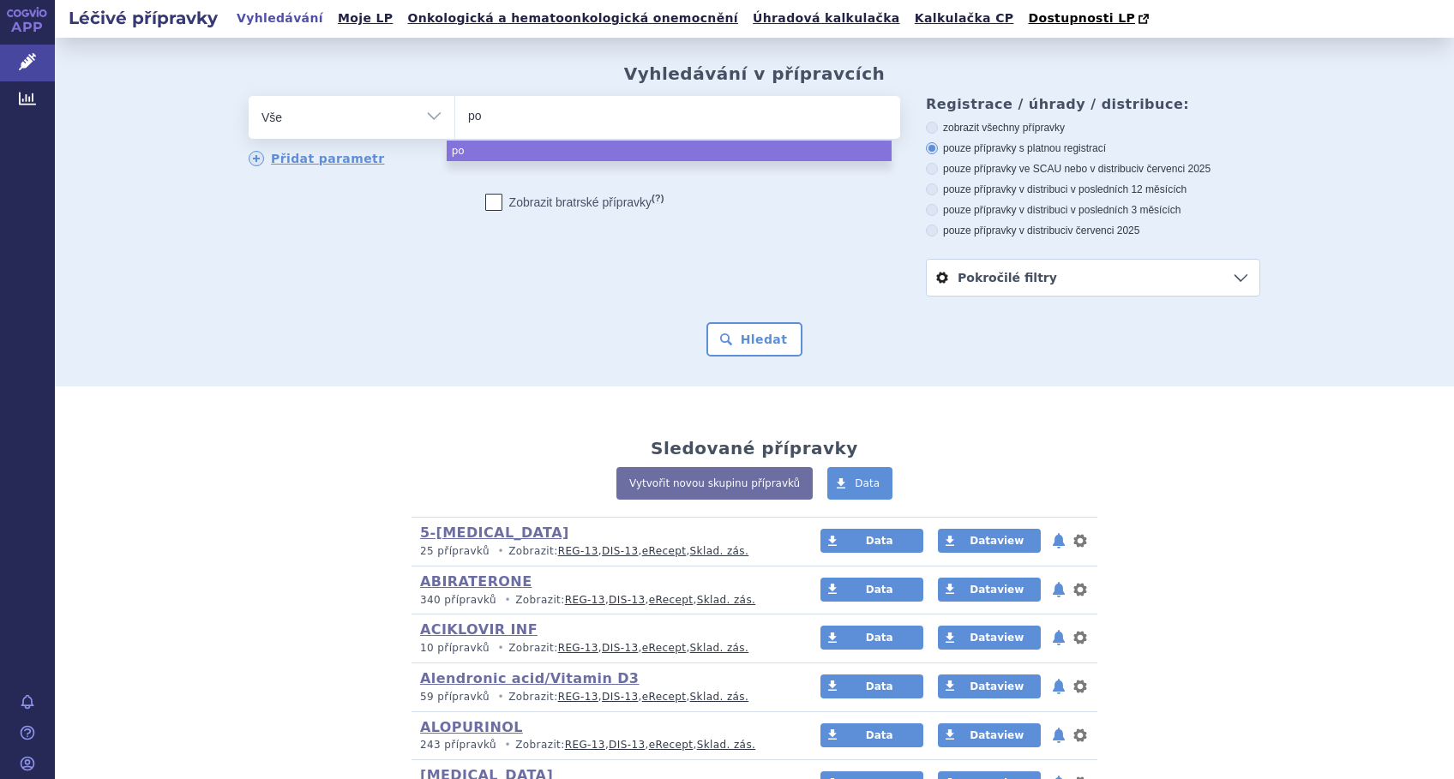
type input "p"
type input "no"
type input "nos"
type input "nox"
type input "noxa"
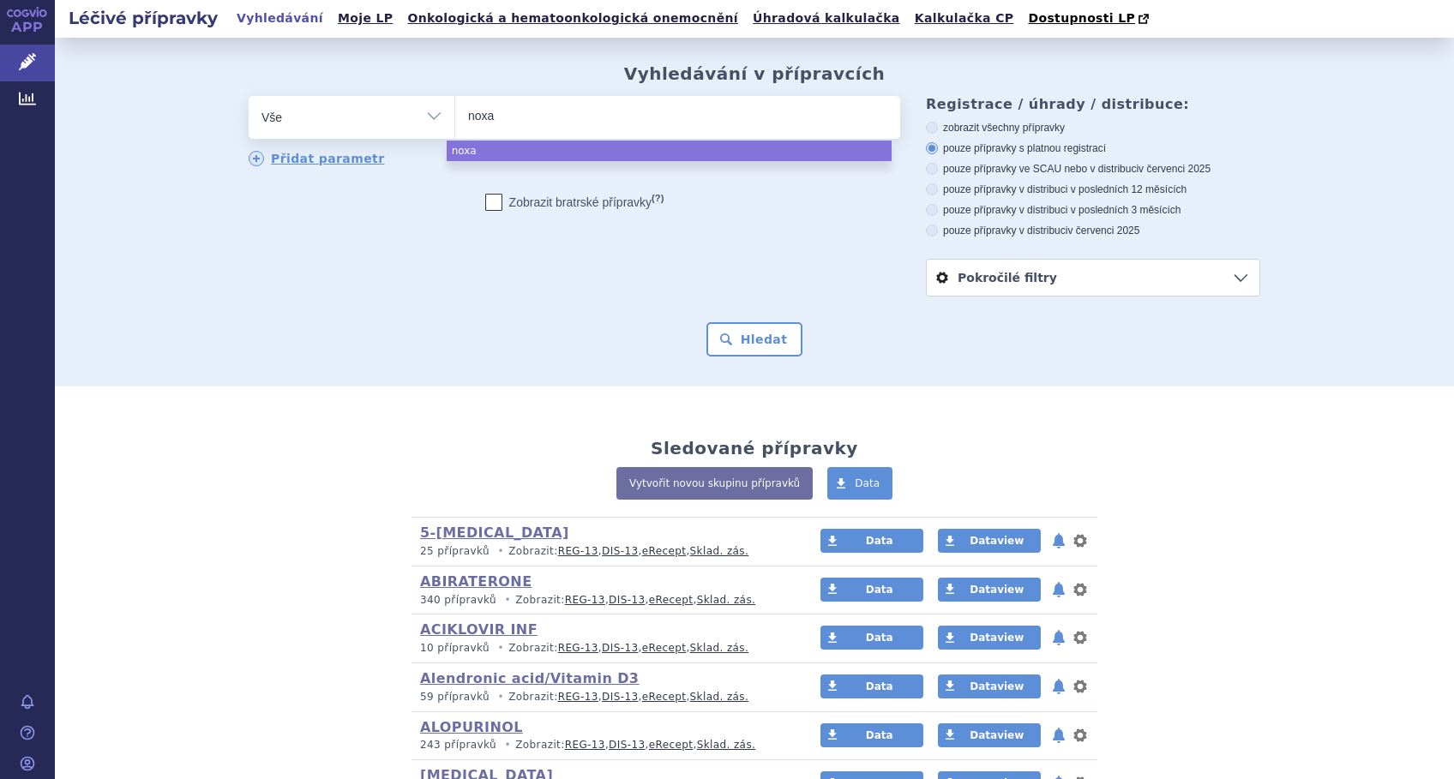
type input "noxaf"
type input "noxafi"
type input "[MEDICAL_DATA]"
select select "[MEDICAL_DATA]"
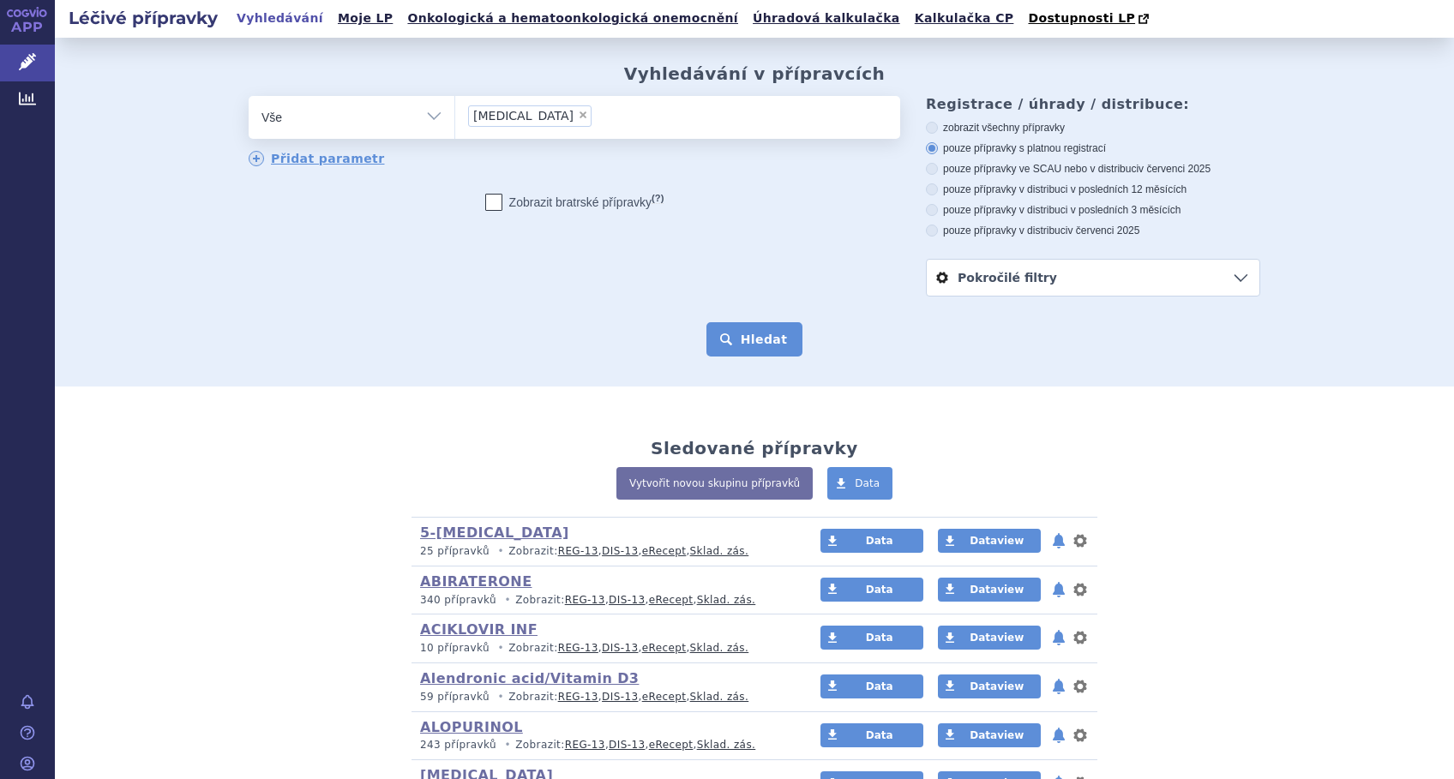
click at [740, 338] on button "Hledat" at bounding box center [754, 339] width 97 height 34
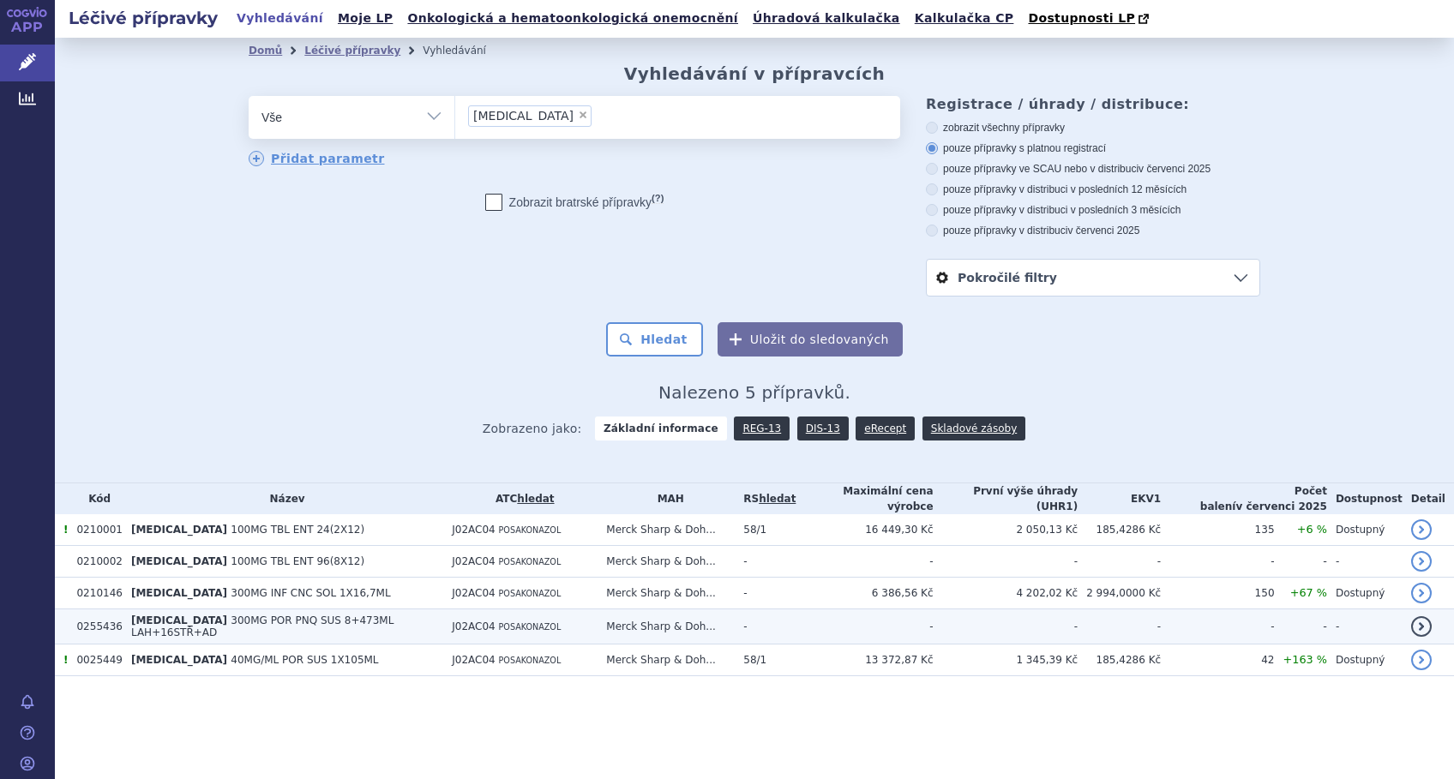
click at [146, 620] on span "[MEDICAL_DATA]" at bounding box center [179, 621] width 96 height 12
